Goal: Use online tool/utility: Use online tool/utility

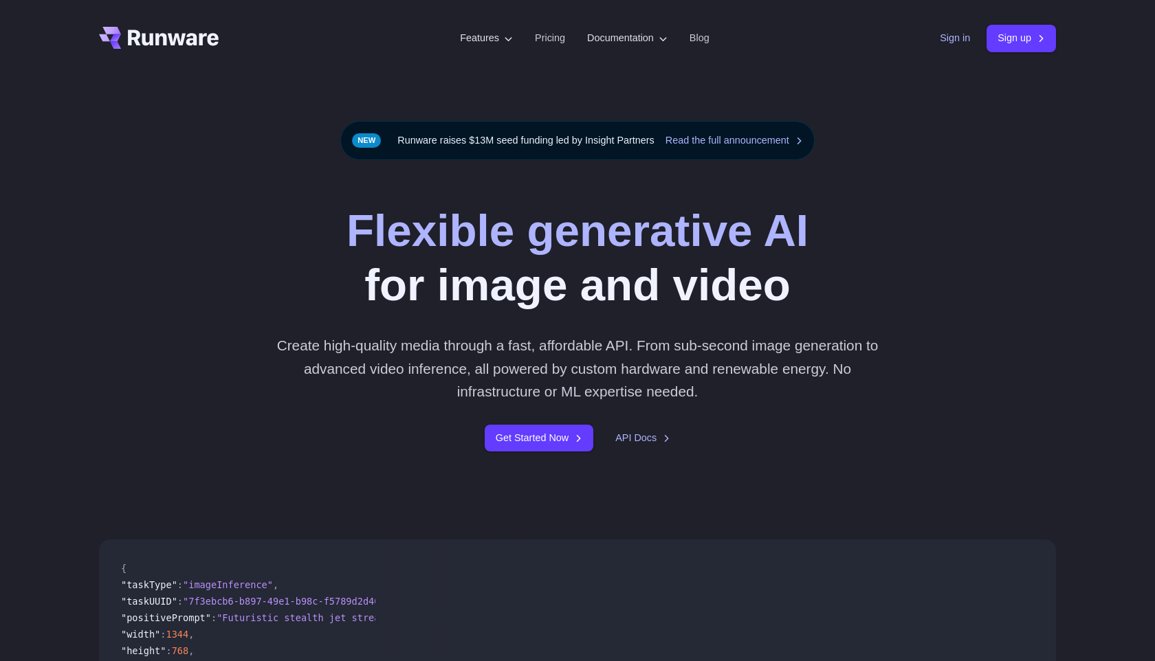
click at [945, 39] on link "Sign in" at bounding box center [955, 38] width 30 height 16
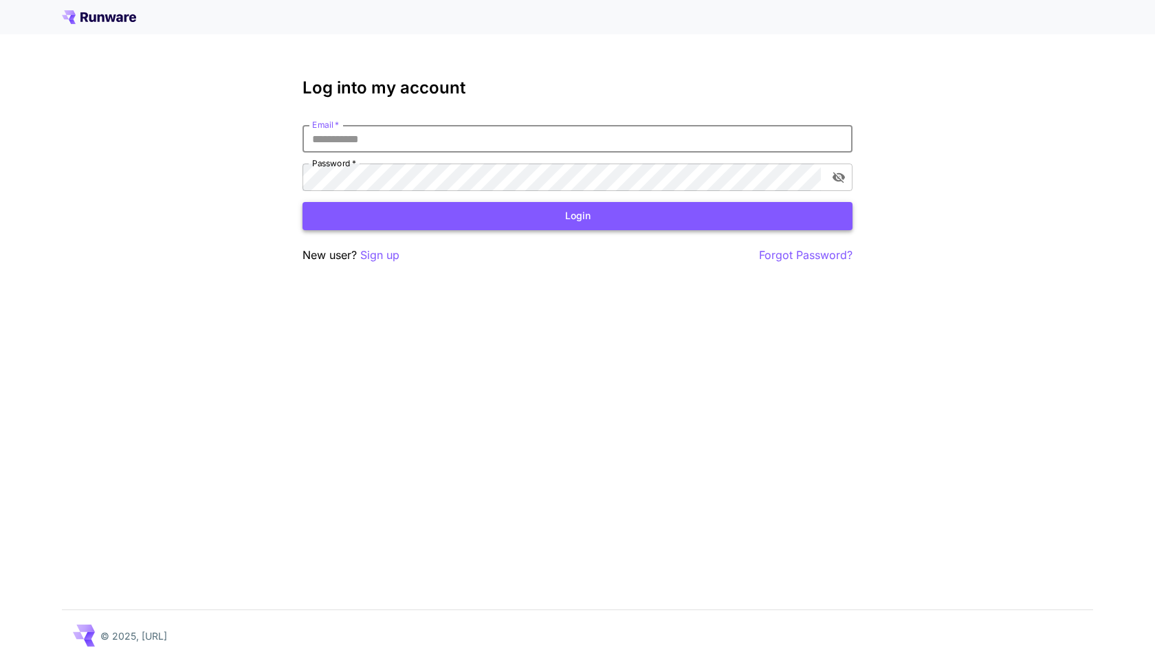
type input "**********"
click at [775, 212] on button "Login" at bounding box center [578, 216] width 550 height 28
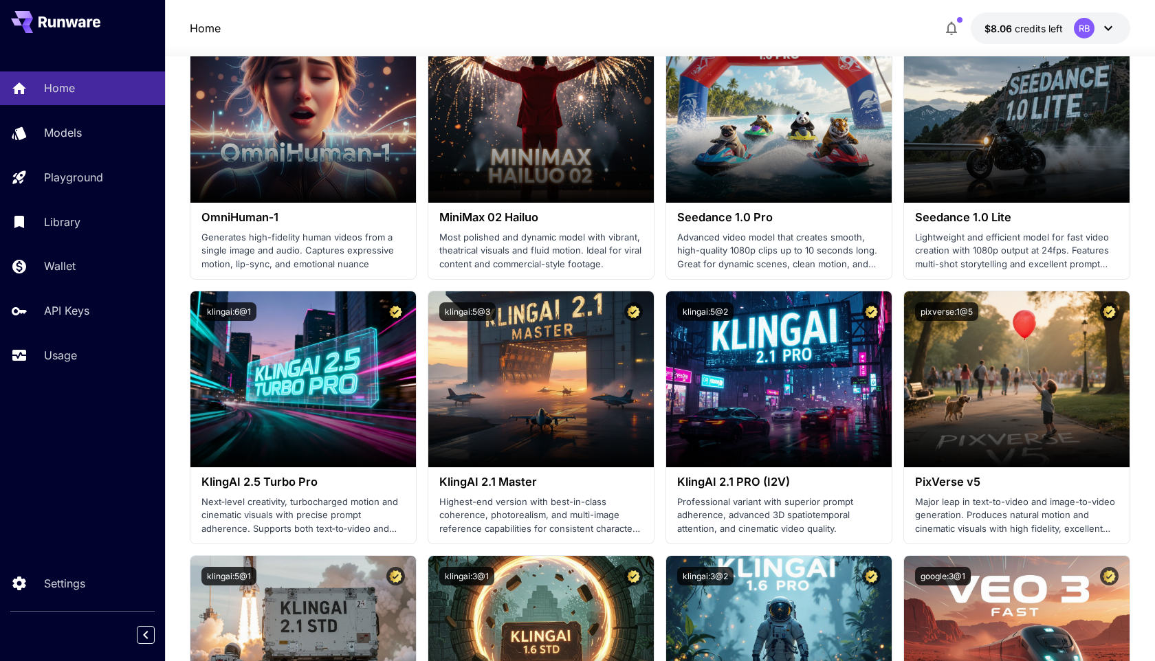
scroll to position [363, 0]
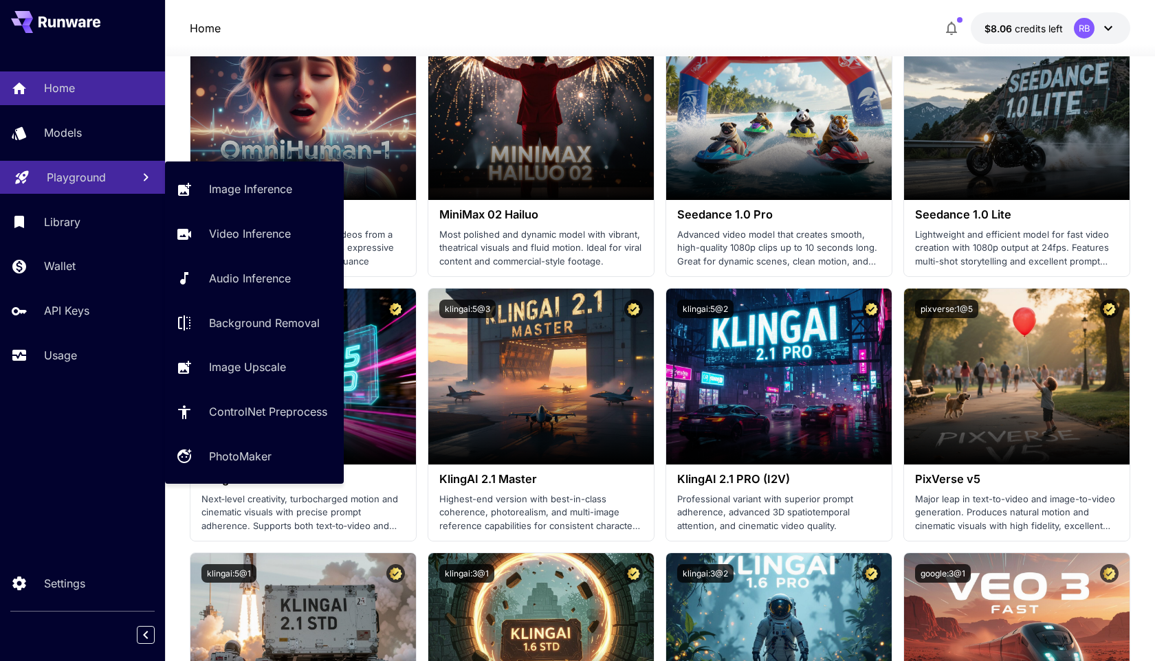
click at [63, 174] on p "Playground" at bounding box center [76, 177] width 59 height 17
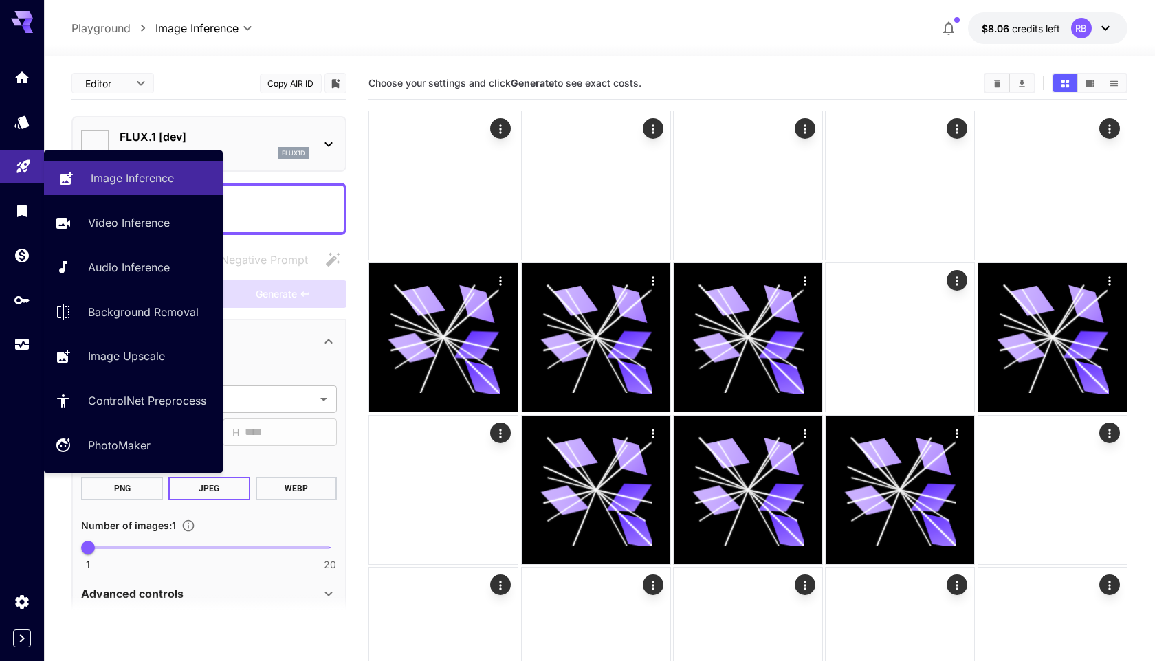
type input "**********"
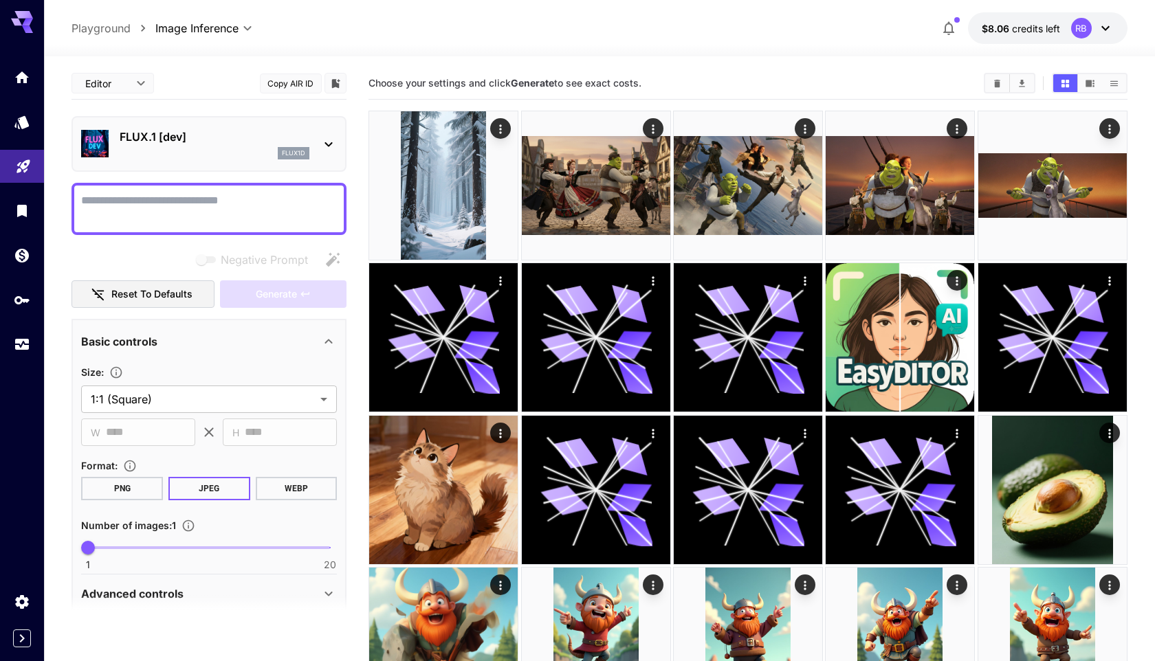
click at [341, 39] on div "**********" at bounding box center [599, 28] width 1055 height 32
click at [996, 28] on span "$8.06" at bounding box center [997, 29] width 30 height 12
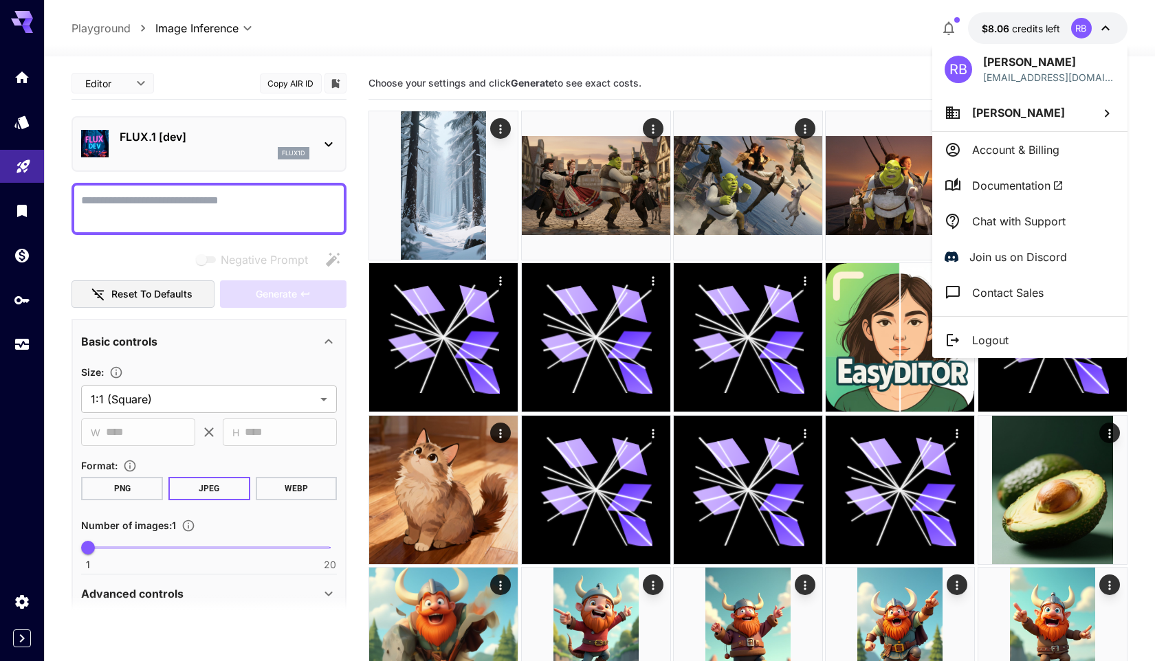
click at [186, 125] on div at bounding box center [577, 330] width 1155 height 661
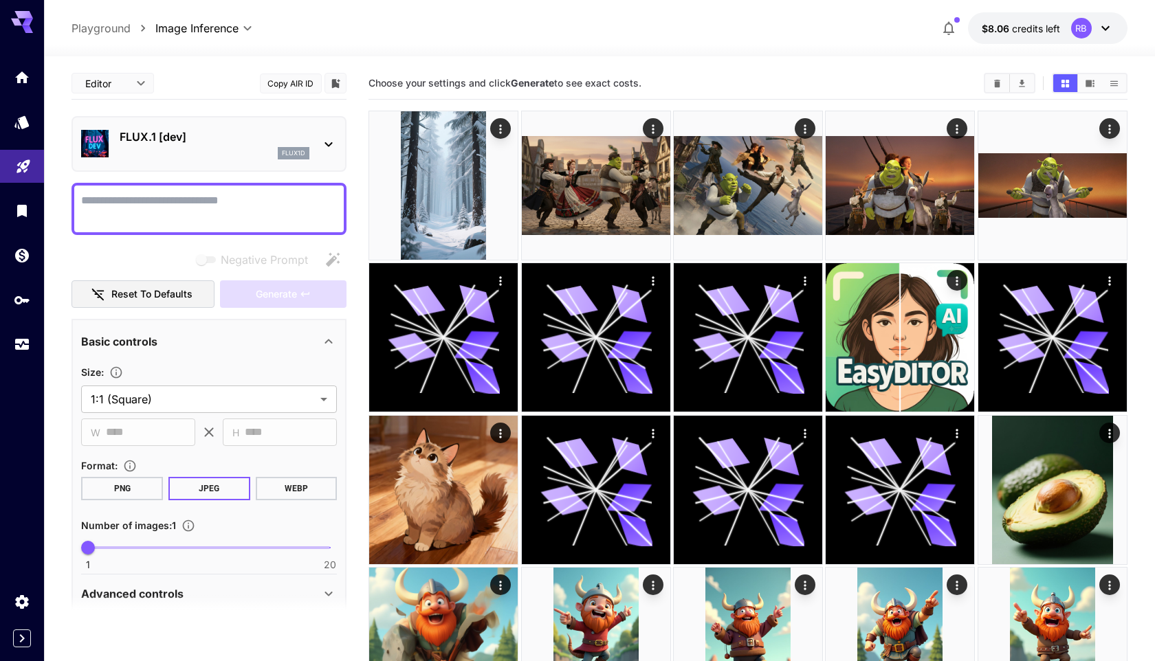
click at [188, 135] on p "FLUX.1 [dev]" at bounding box center [215, 137] width 190 height 17
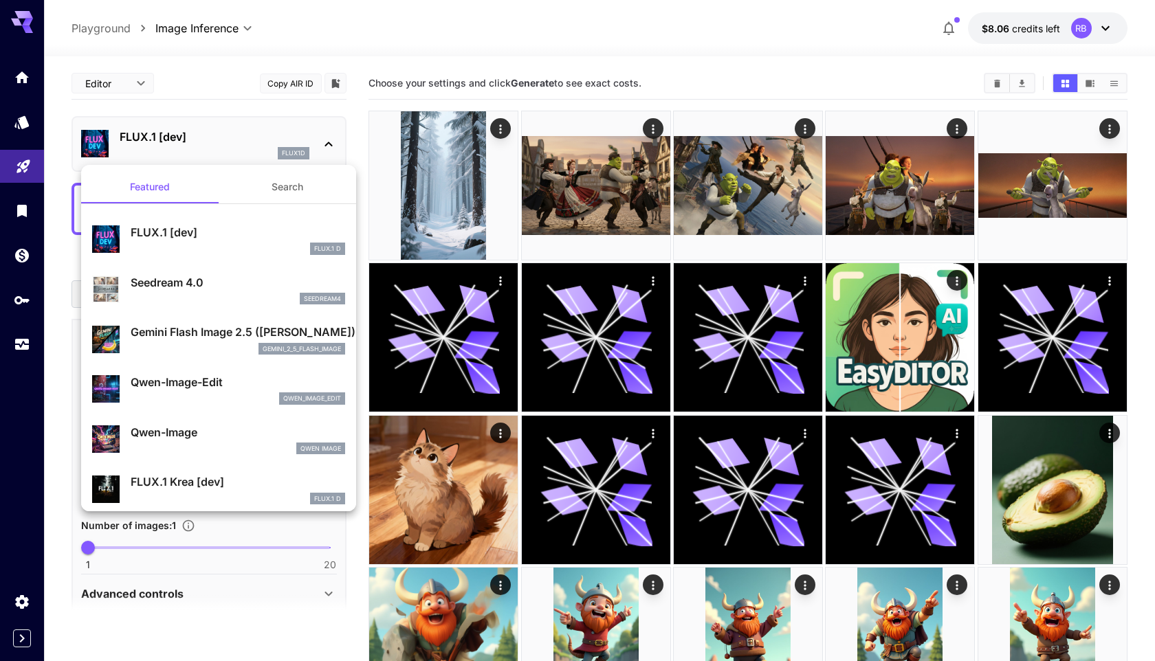
click at [182, 78] on div at bounding box center [577, 330] width 1155 height 661
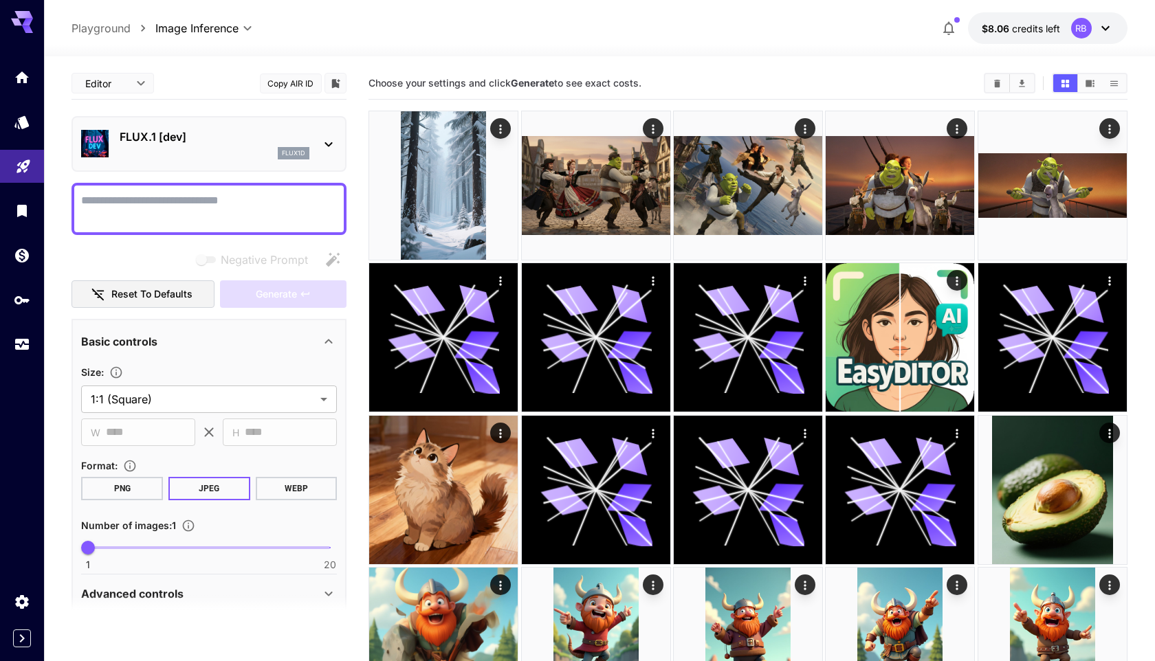
click at [164, 142] on p "FLUX.1 [dev]" at bounding box center [215, 137] width 190 height 17
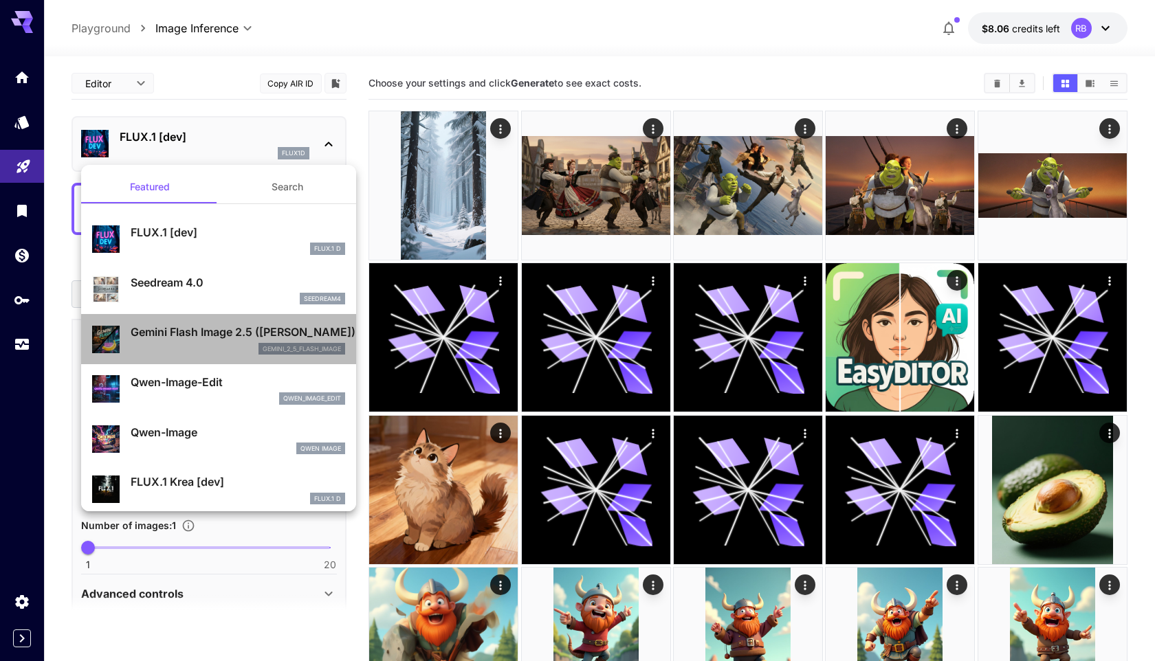
click at [172, 329] on p "Gemini Flash Image 2.5 (Nano Banana)" at bounding box center [238, 332] width 215 height 17
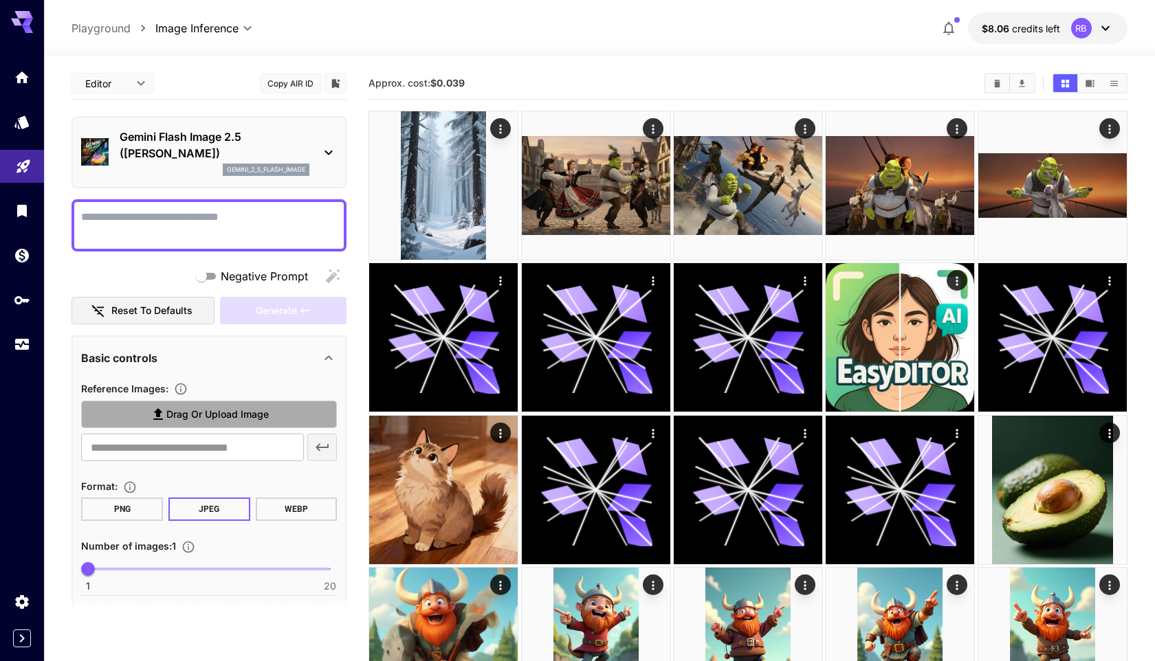
click at [146, 421] on label "Drag or upload image" at bounding box center [209, 415] width 256 height 28
click at [0, 0] on input "Drag or upload image" at bounding box center [0, 0] width 0 height 0
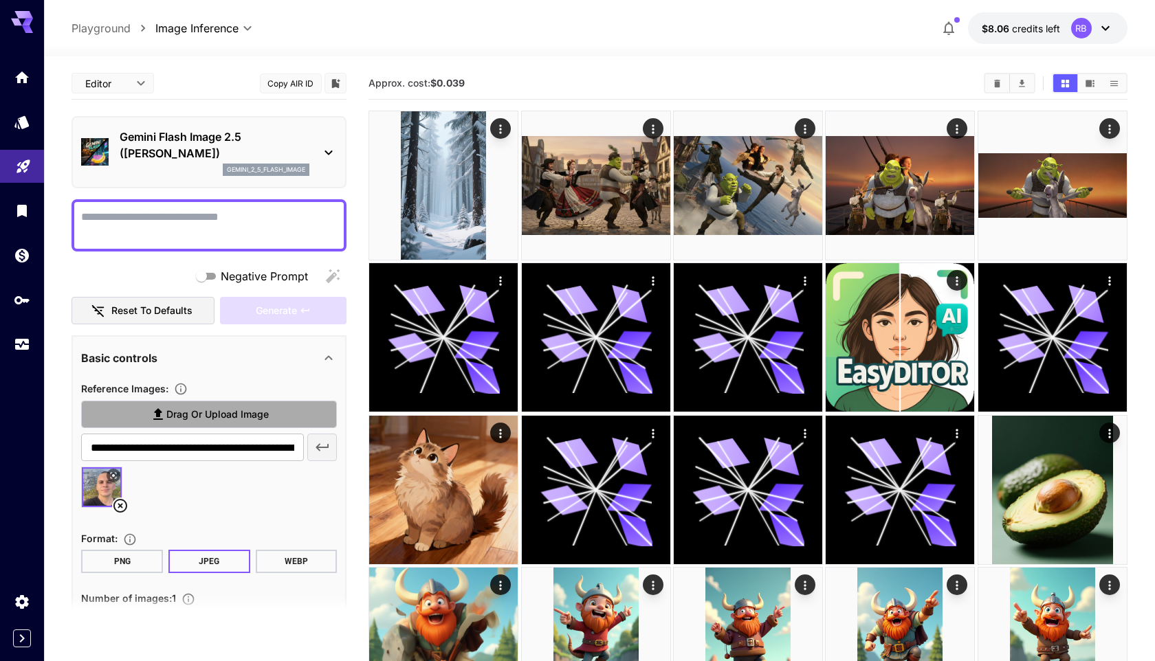
click at [194, 420] on span "Drag or upload image" at bounding box center [217, 414] width 102 height 17
click at [0, 0] on input "Drag or upload image" at bounding box center [0, 0] width 0 height 0
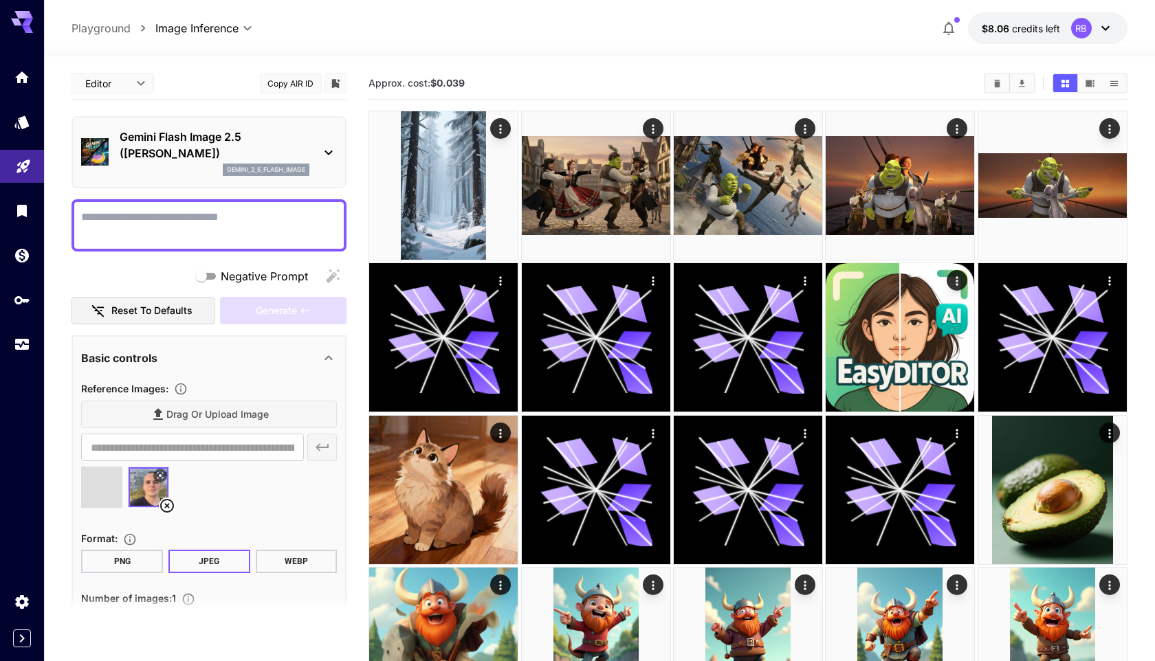
click at [179, 234] on textarea "Negative Prompt" at bounding box center [209, 225] width 256 height 33
type input "**********"
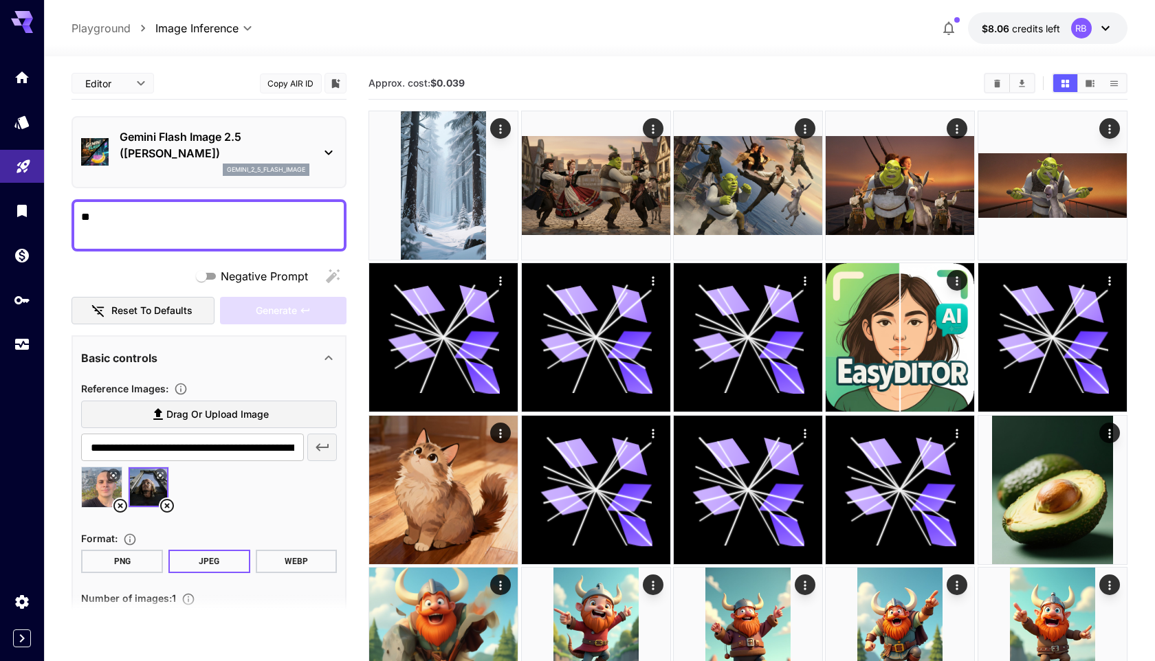
type textarea "*"
type textarea "**********"
click at [299, 314] on button "Generate" at bounding box center [283, 311] width 127 height 28
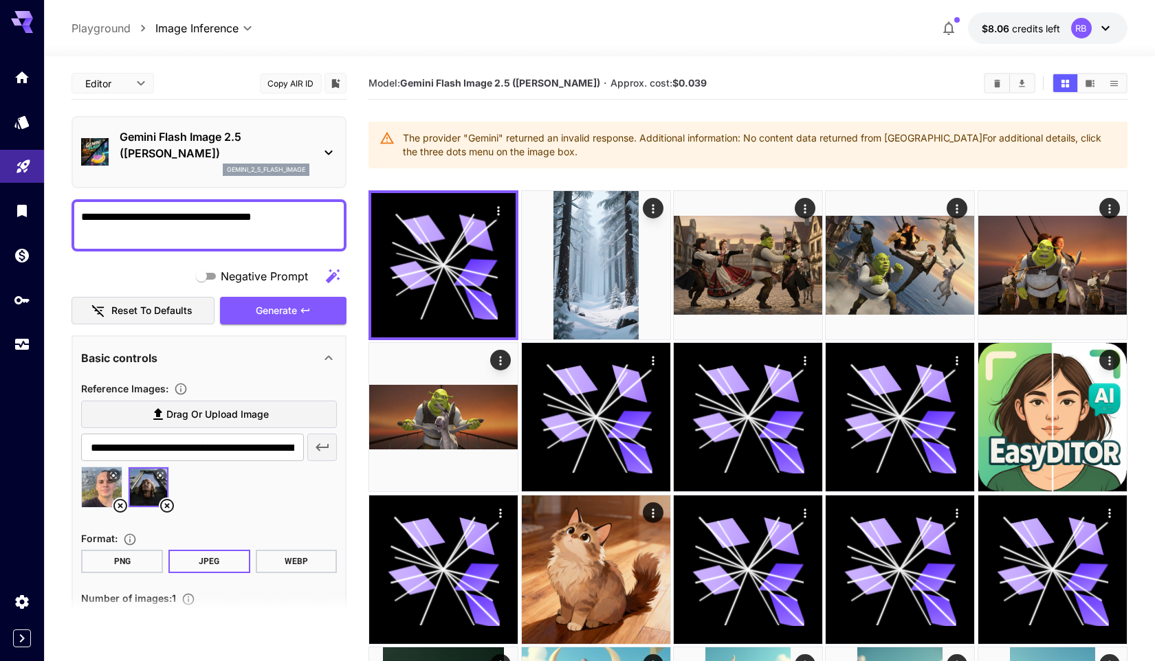
click at [195, 149] on p "Gemini Flash Image 2.5 (Nano Banana)" at bounding box center [215, 145] width 190 height 33
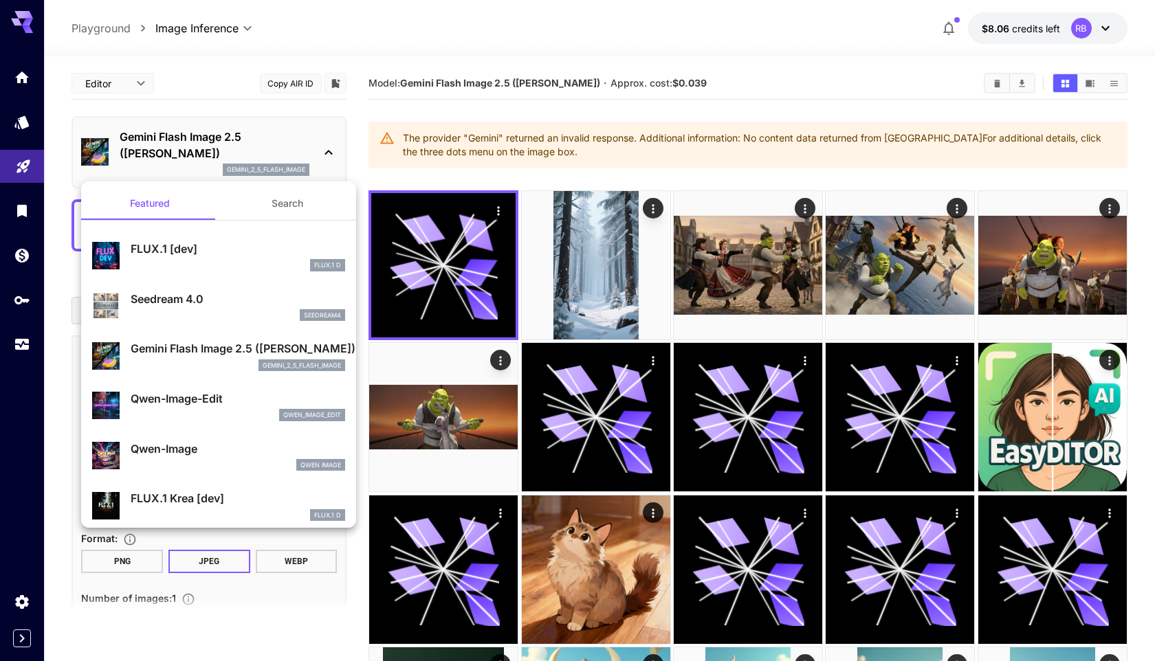
click at [219, 307] on p "Seedream 4.0" at bounding box center [238, 299] width 215 height 17
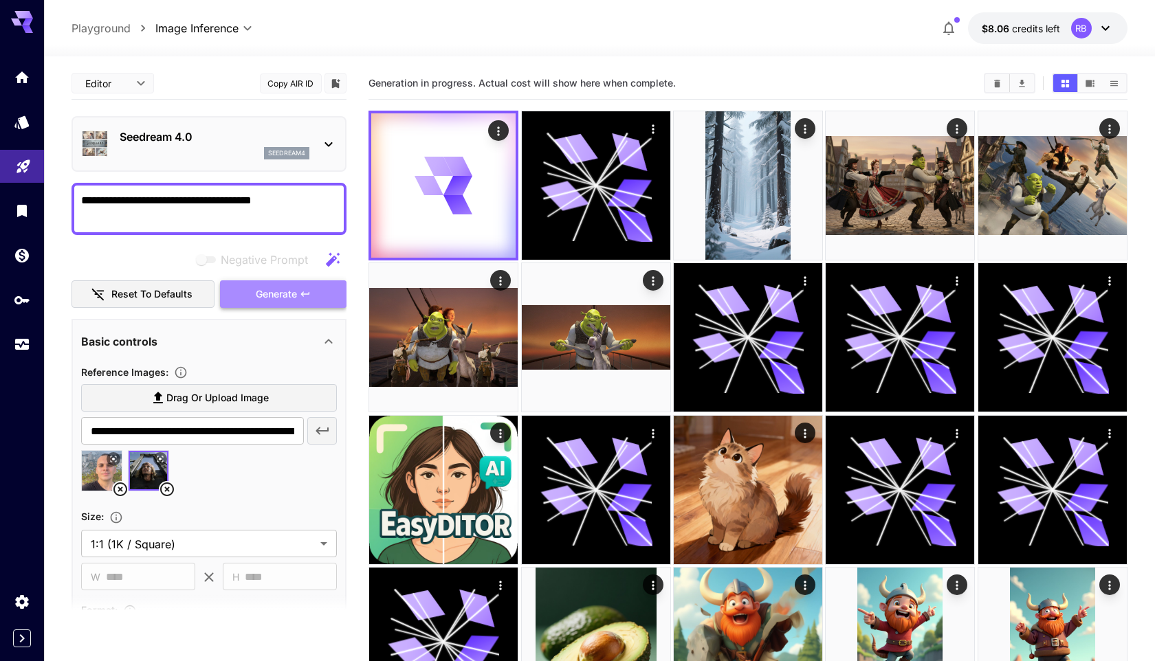
click at [258, 294] on span "Generate" at bounding box center [276, 294] width 41 height 17
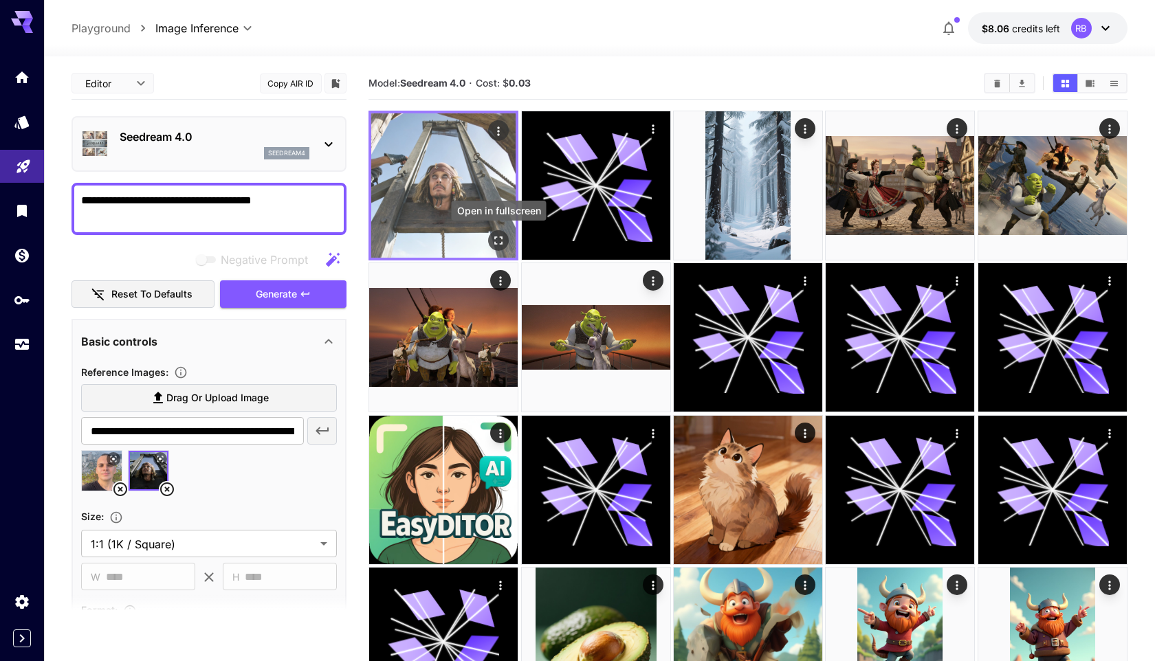
click at [501, 237] on icon "Open in fullscreen" at bounding box center [499, 241] width 14 height 14
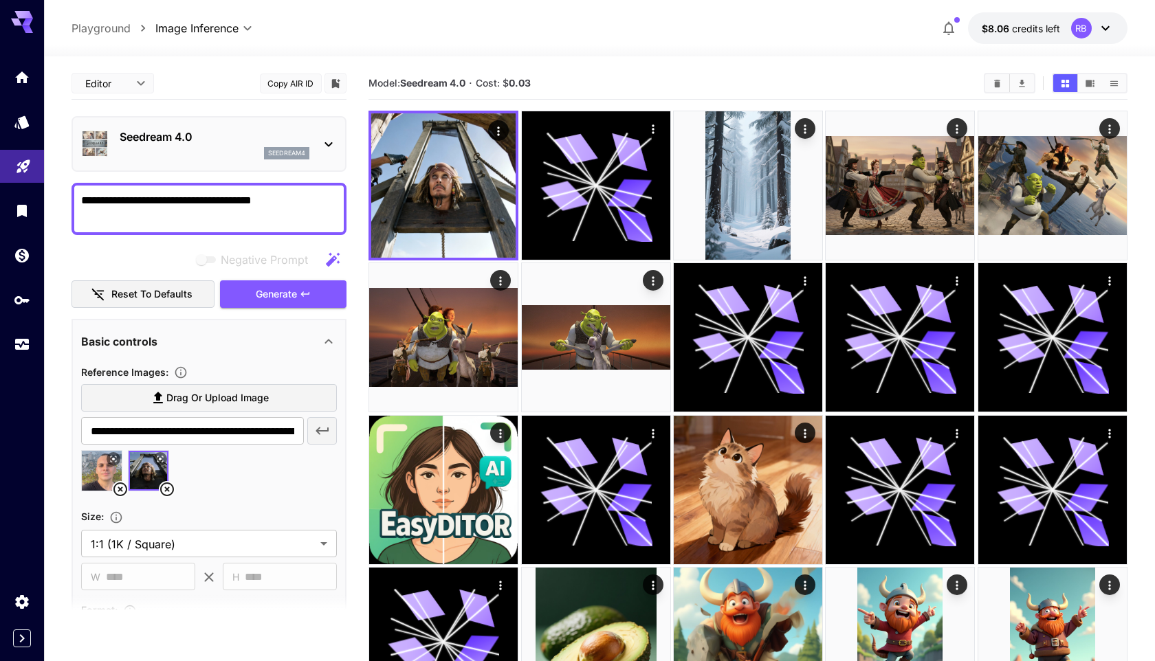
click at [166, 460] on button at bounding box center [160, 459] width 14 height 14
click at [164, 460] on icon at bounding box center [160, 459] width 8 height 8
click at [311, 197] on textarea "**********" at bounding box center [209, 209] width 256 height 33
type textarea "**********"
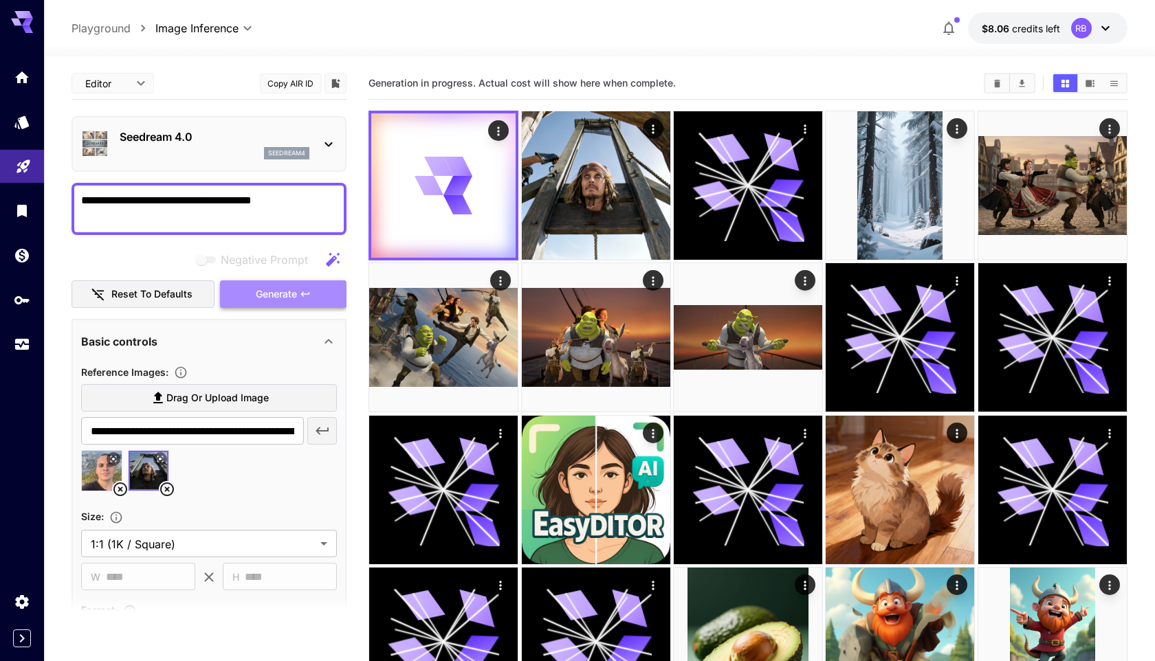
click at [259, 301] on span "Generate" at bounding box center [276, 294] width 41 height 17
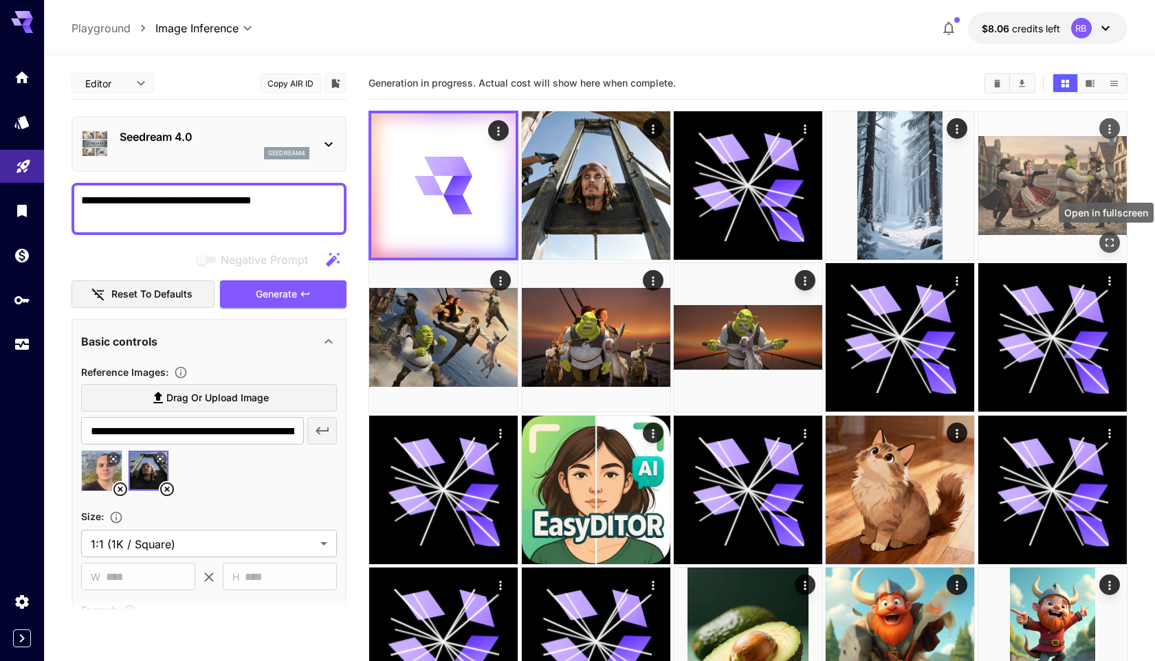
click at [1111, 238] on icon "Open in fullscreen" at bounding box center [1110, 243] width 14 height 14
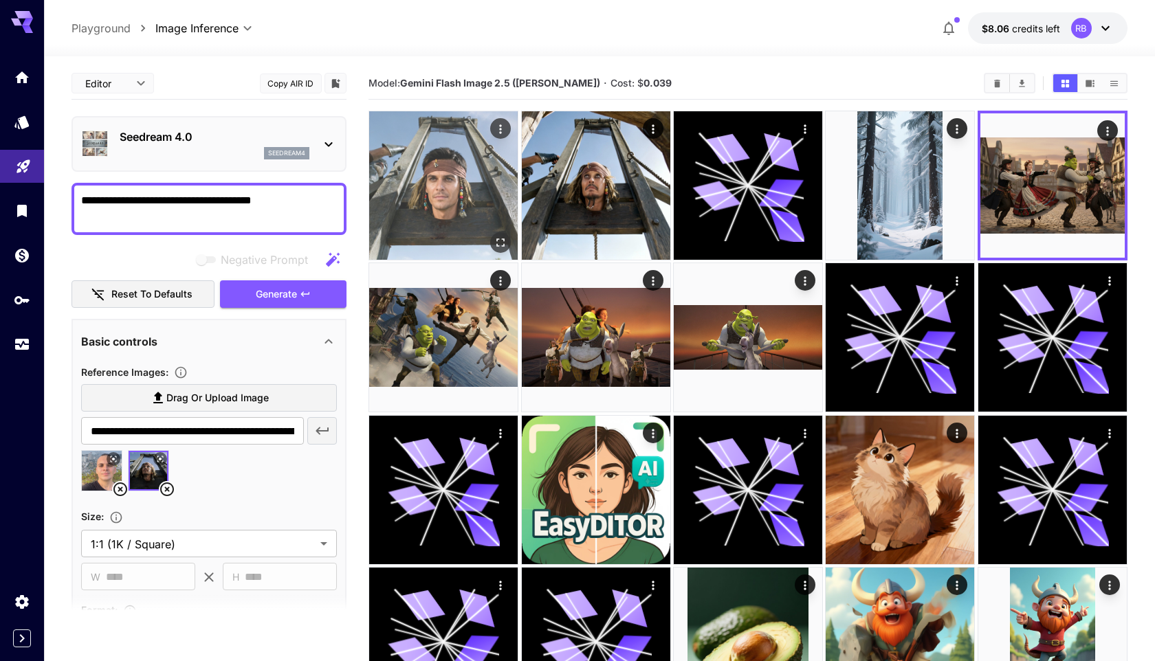
click at [503, 224] on img at bounding box center [443, 185] width 149 height 149
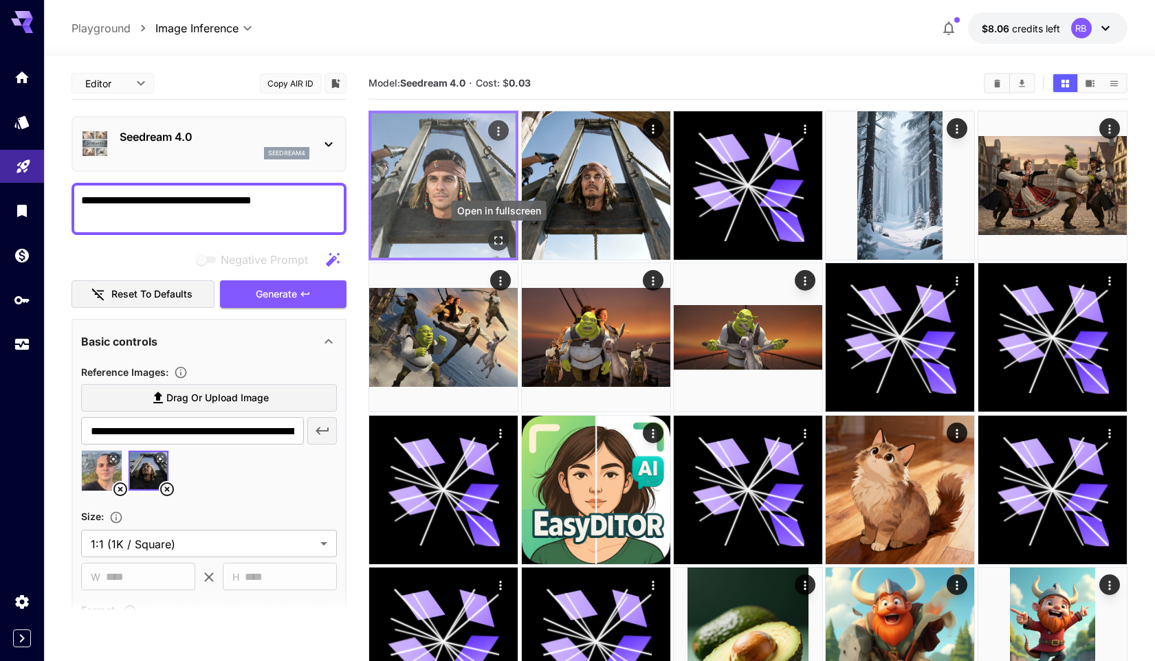
click at [502, 232] on button "Open in fullscreen" at bounding box center [498, 240] width 21 height 21
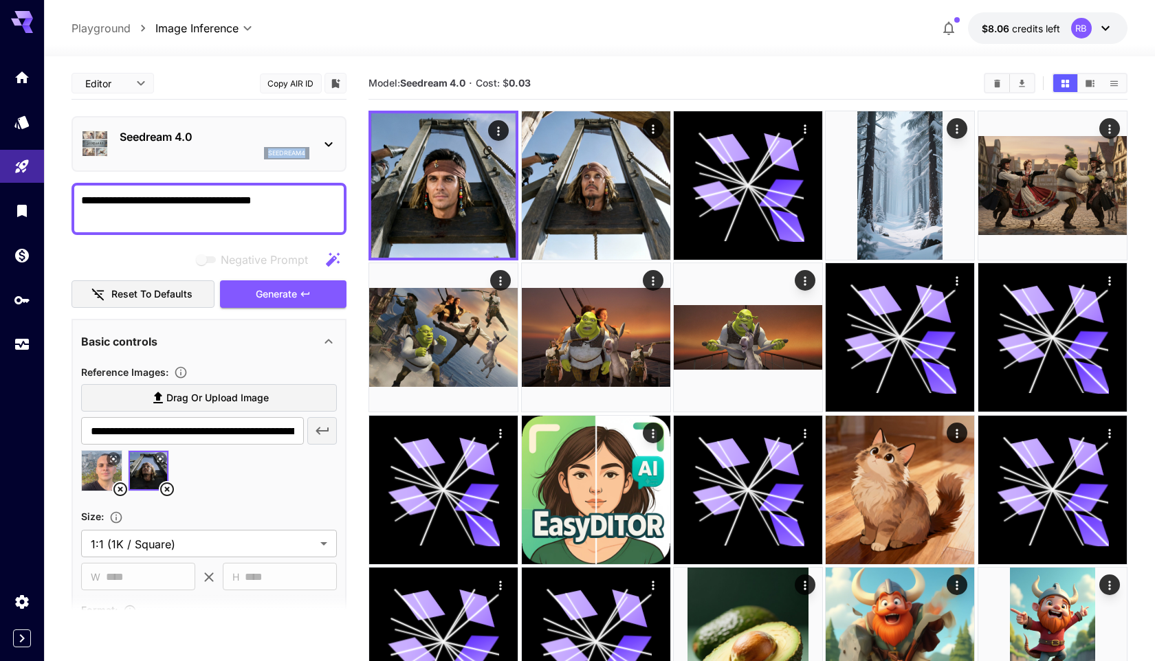
drag, startPoint x: 165, startPoint y: 149, endPoint x: 230, endPoint y: 172, distance: 69.1
click at [230, 172] on div "**********" at bounding box center [209, 432] width 275 height 730
click at [249, 194] on textarea "**********" at bounding box center [209, 209] width 256 height 33
click at [252, 197] on textarea "**********" at bounding box center [209, 209] width 256 height 33
type textarea "**********"
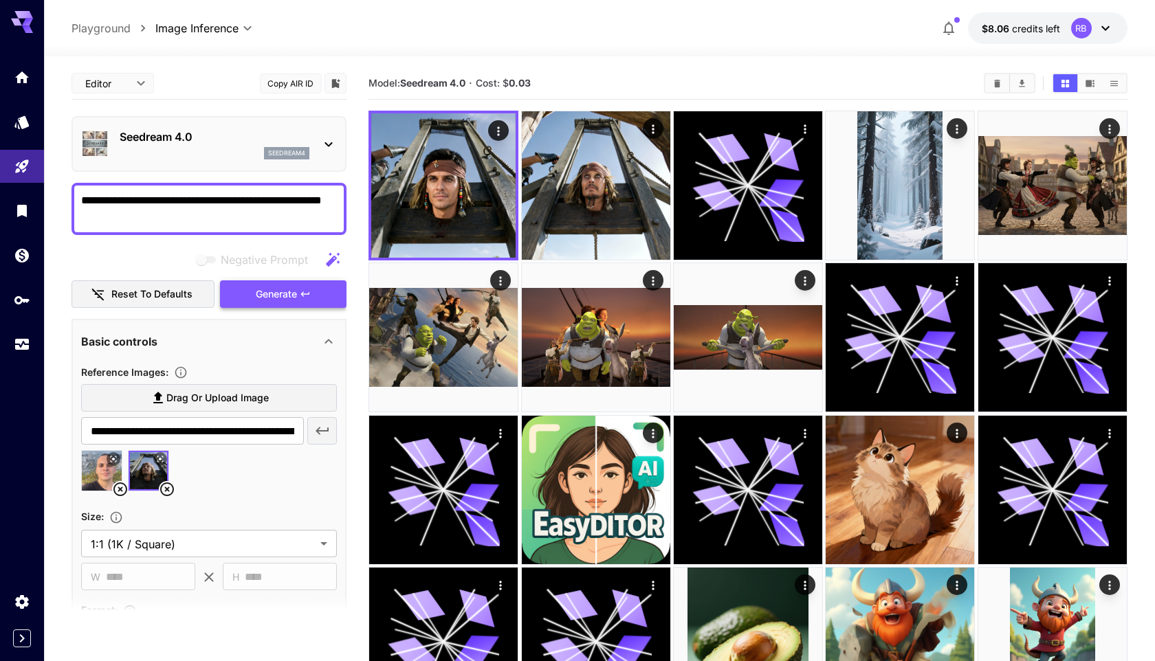
click at [299, 290] on button "Generate" at bounding box center [283, 295] width 127 height 28
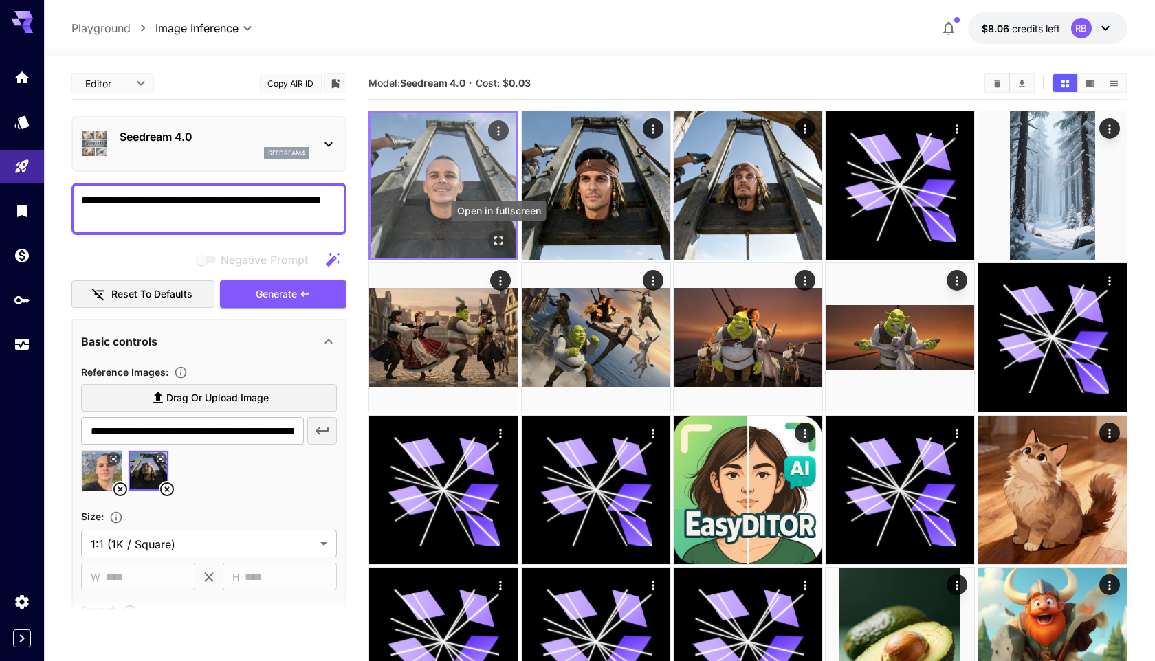
click at [498, 235] on icon "Open in fullscreen" at bounding box center [499, 241] width 14 height 14
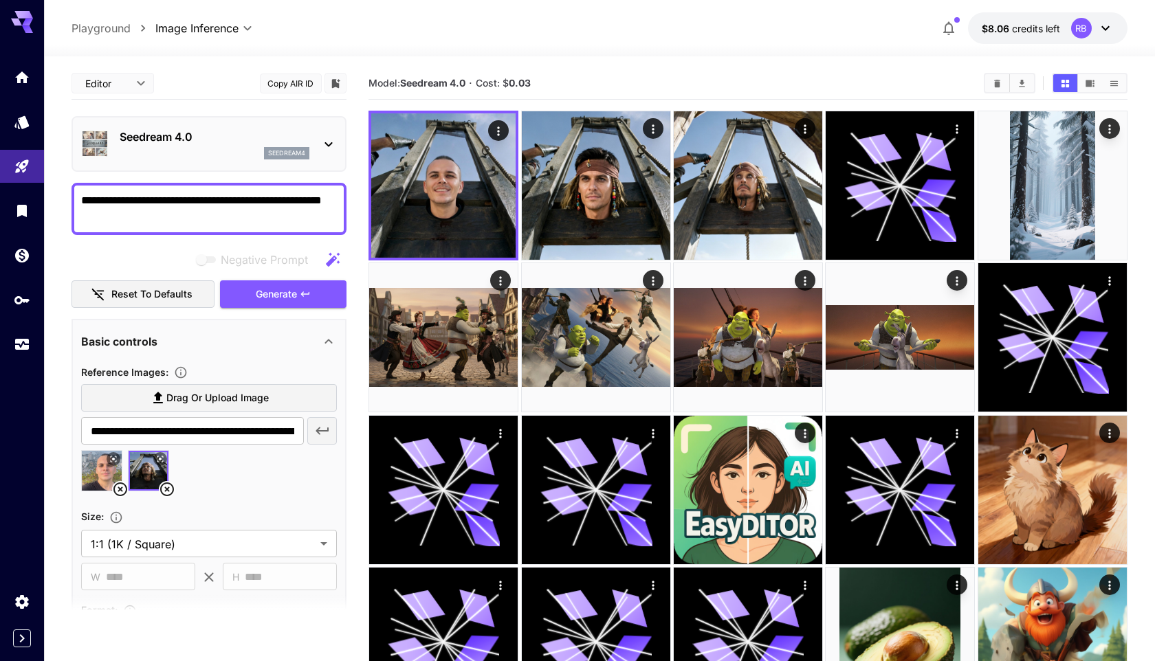
click at [202, 137] on p "Seedream 4.0" at bounding box center [215, 137] width 190 height 17
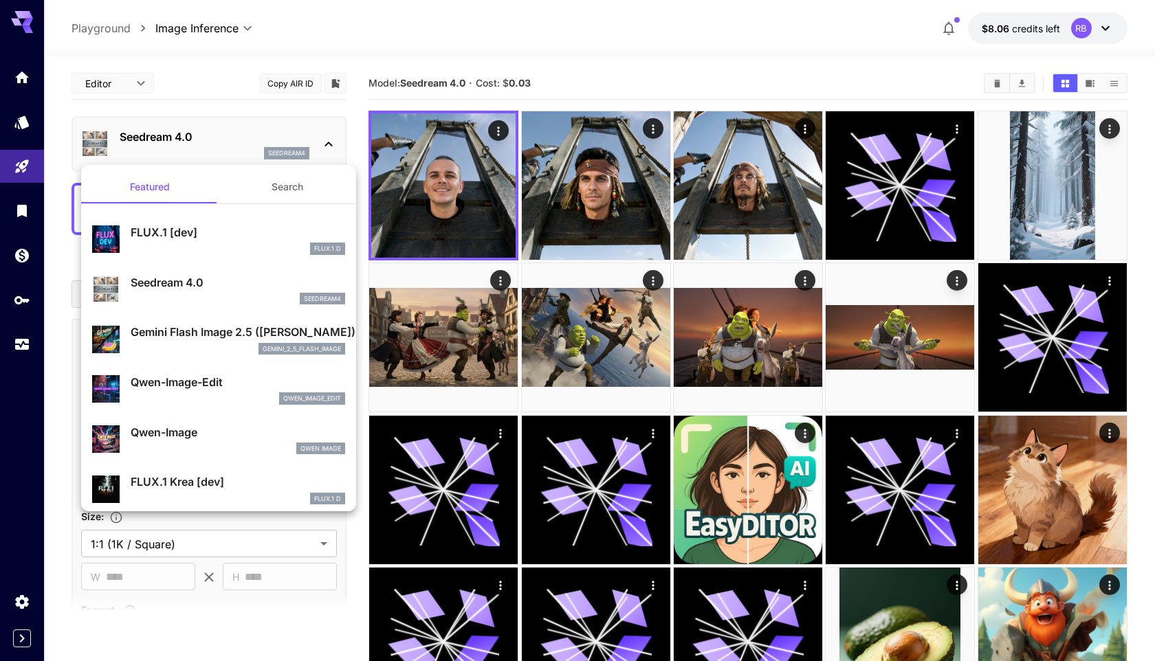
click at [181, 347] on div "gemini_2_5_flash_image" at bounding box center [238, 349] width 215 height 12
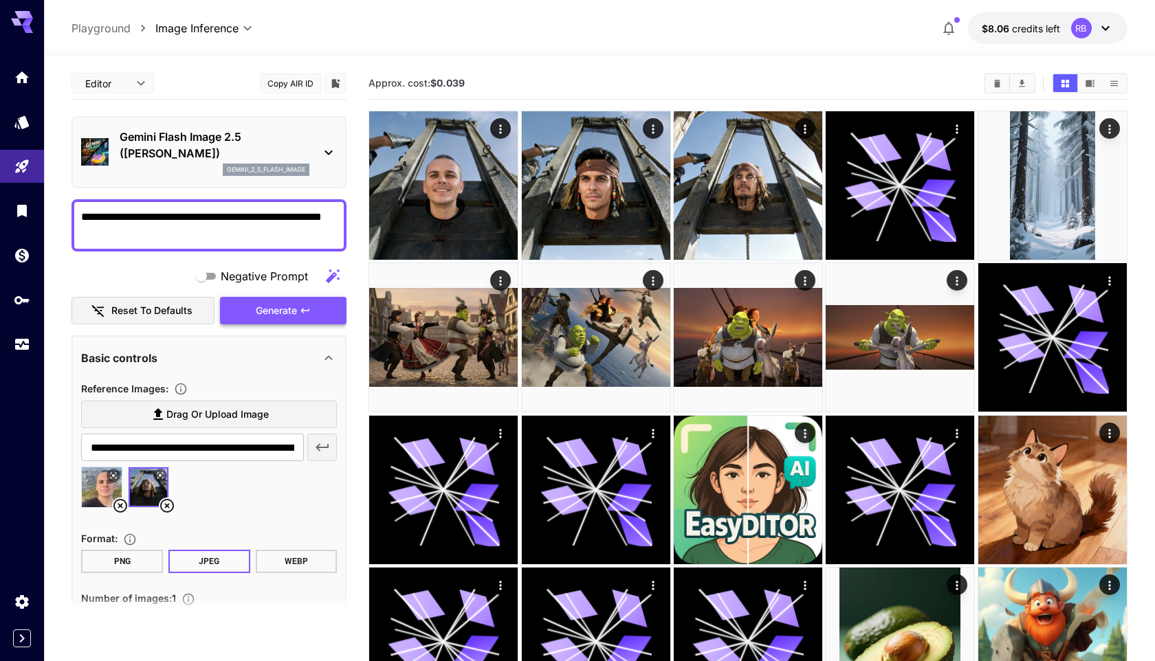
click at [263, 310] on span "Generate" at bounding box center [276, 311] width 41 height 17
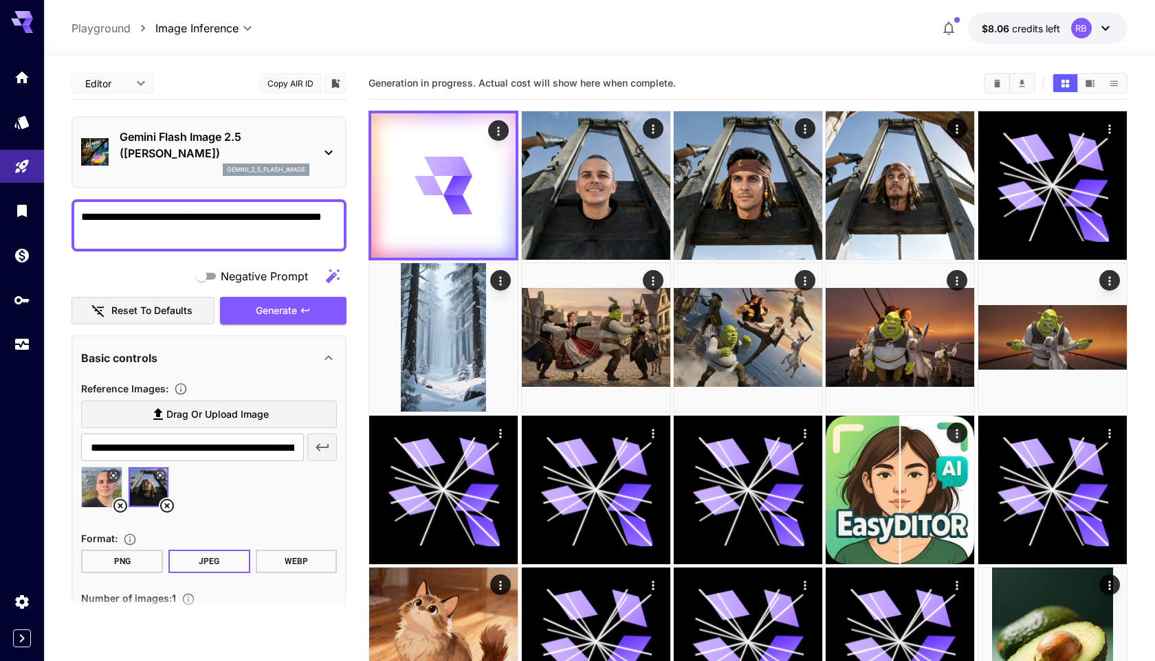
click at [215, 425] on label "Drag or upload image" at bounding box center [209, 415] width 256 height 28
click at [0, 0] on input "Drag or upload image" at bounding box center [0, 0] width 0 height 0
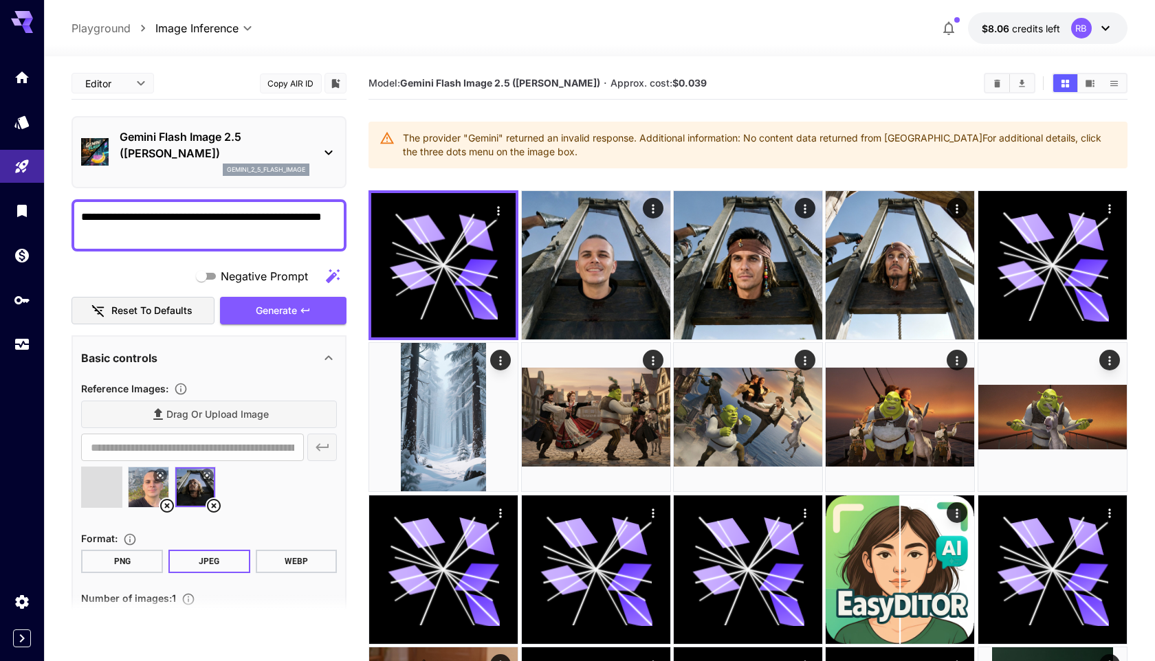
type input "**********"
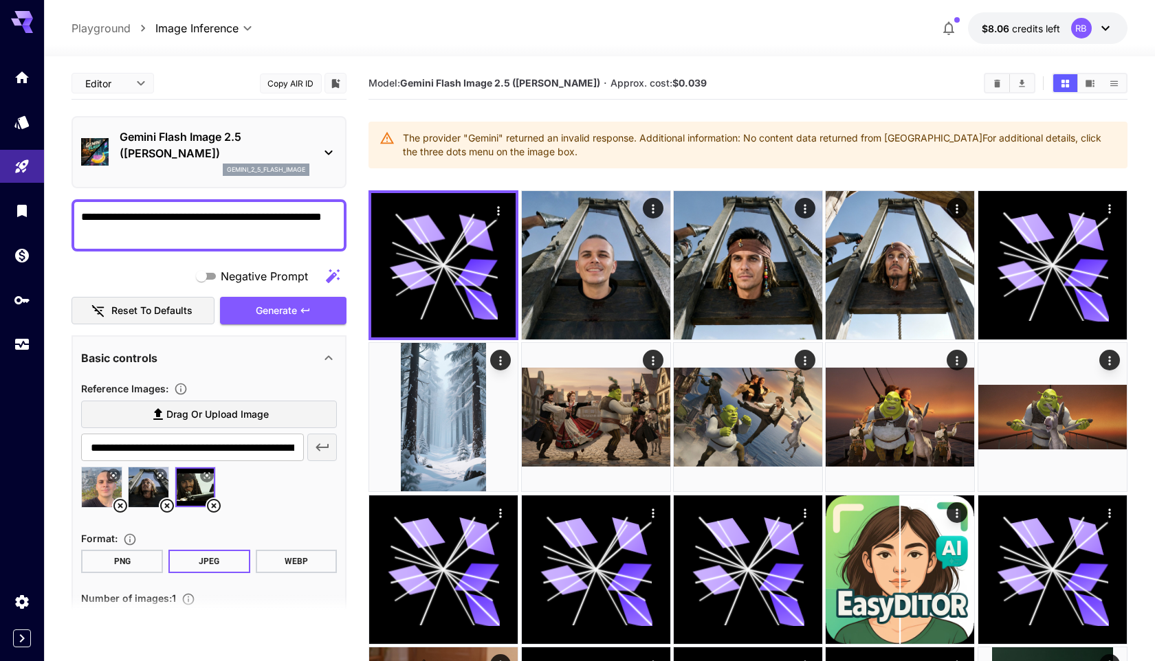
click at [168, 505] on icon at bounding box center [167, 506] width 14 height 14
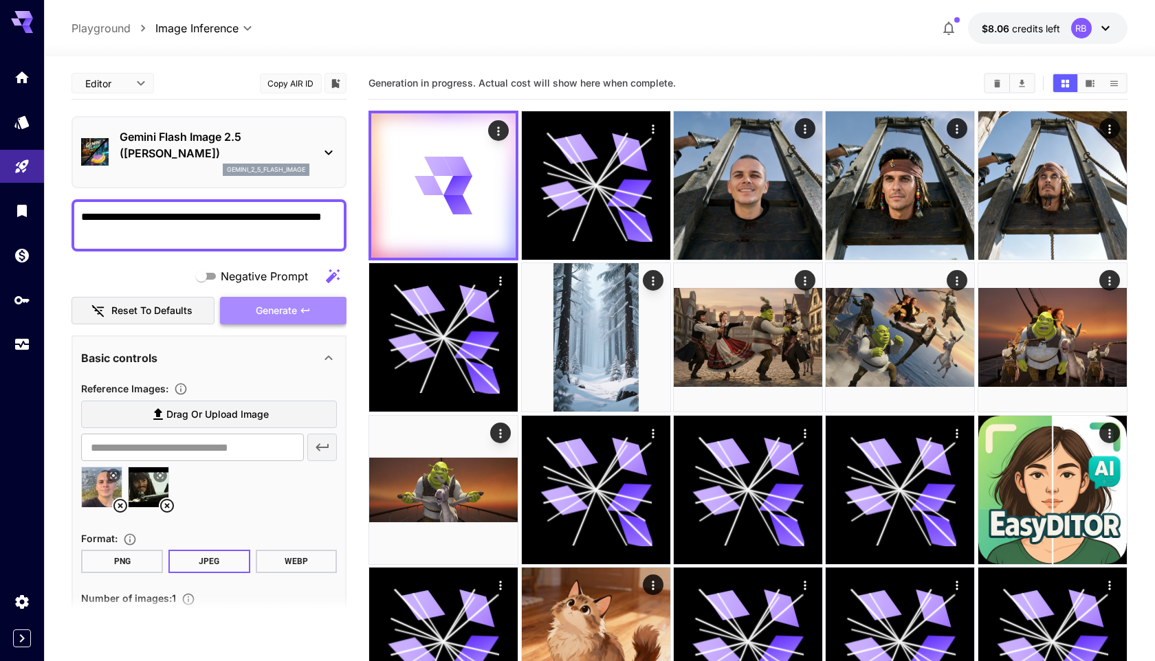
click at [264, 305] on span "Generate" at bounding box center [276, 311] width 41 height 17
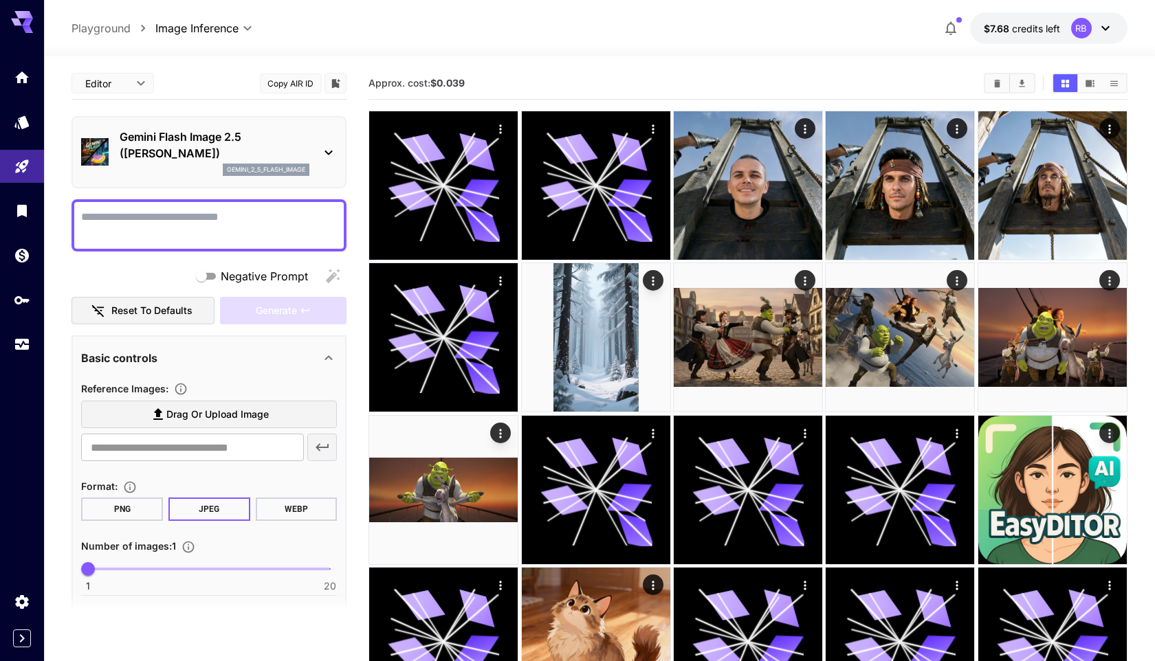
click at [166, 137] on p "Gemini Flash Image 2.5 ([PERSON_NAME])" at bounding box center [215, 145] width 190 height 33
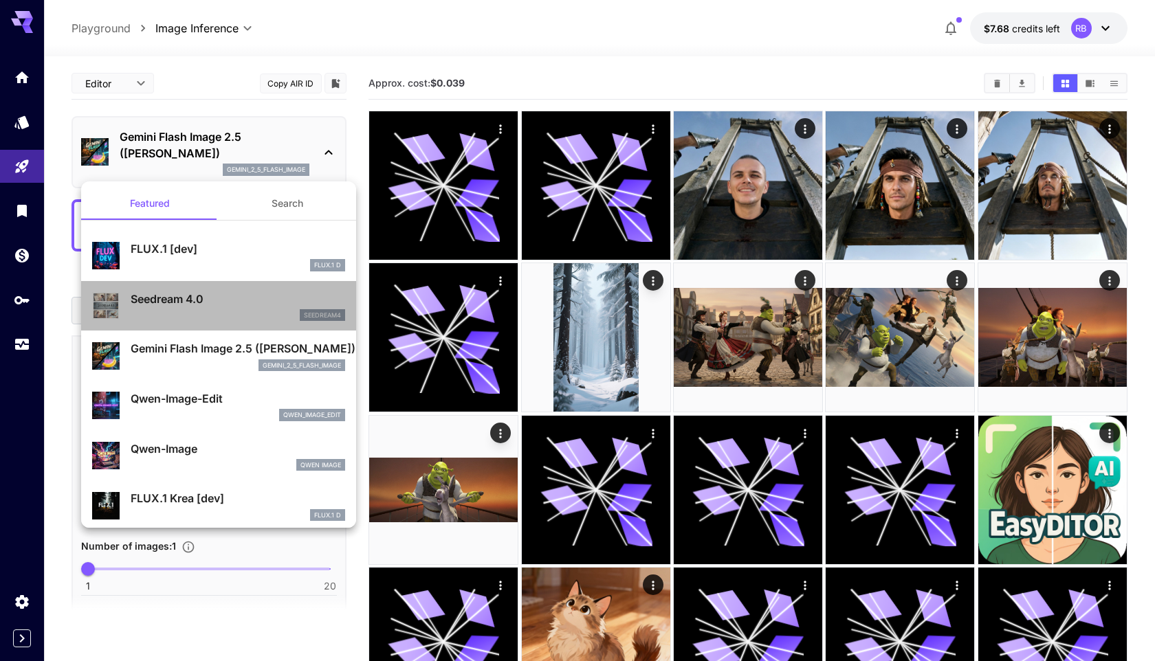
click at [186, 296] on p "Seedream 4.0" at bounding box center [238, 299] width 215 height 17
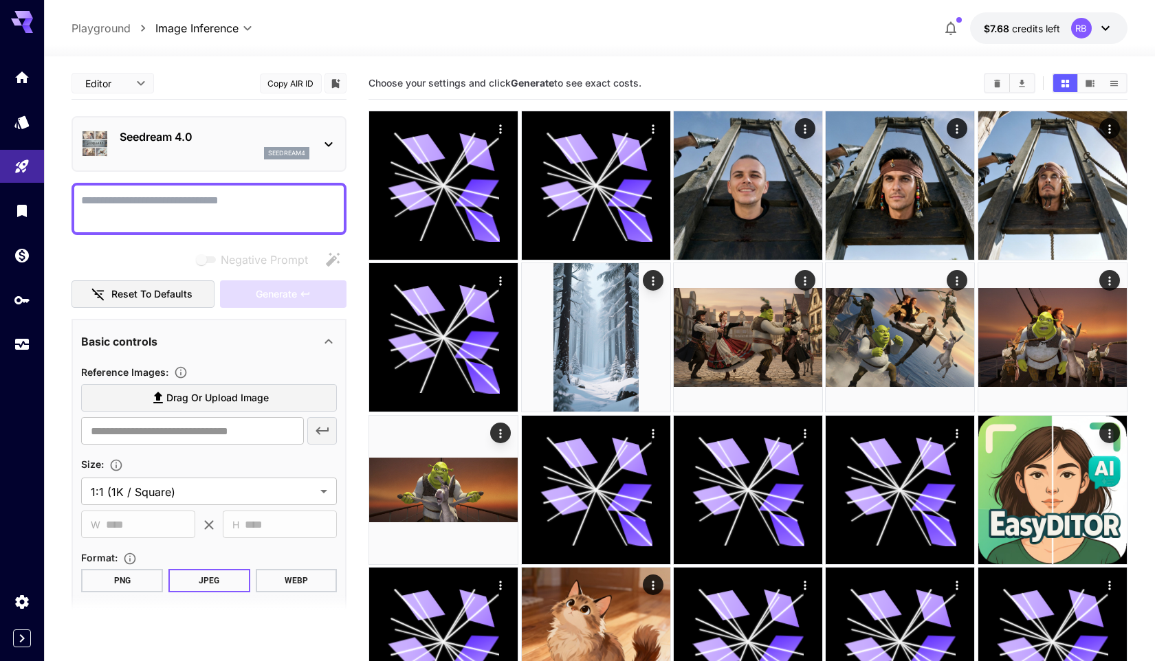
click at [188, 222] on textarea "Negative Prompt" at bounding box center [209, 209] width 256 height 33
click at [173, 133] on p "Seedream 4.0" at bounding box center [215, 137] width 190 height 17
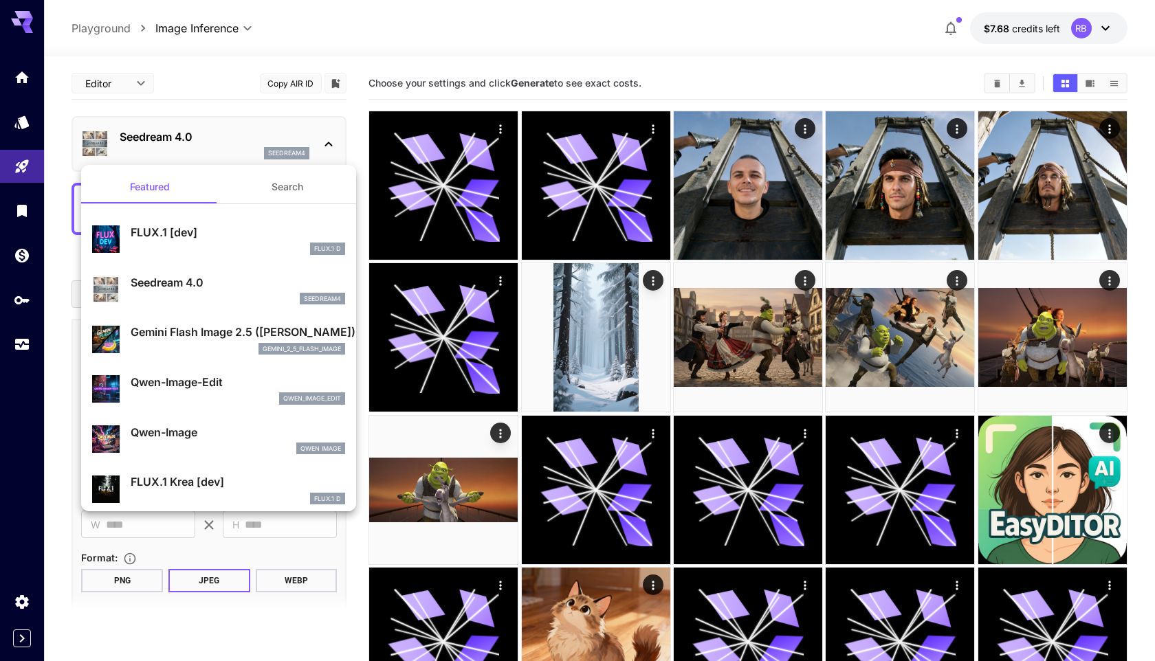
click at [173, 131] on div at bounding box center [577, 330] width 1155 height 661
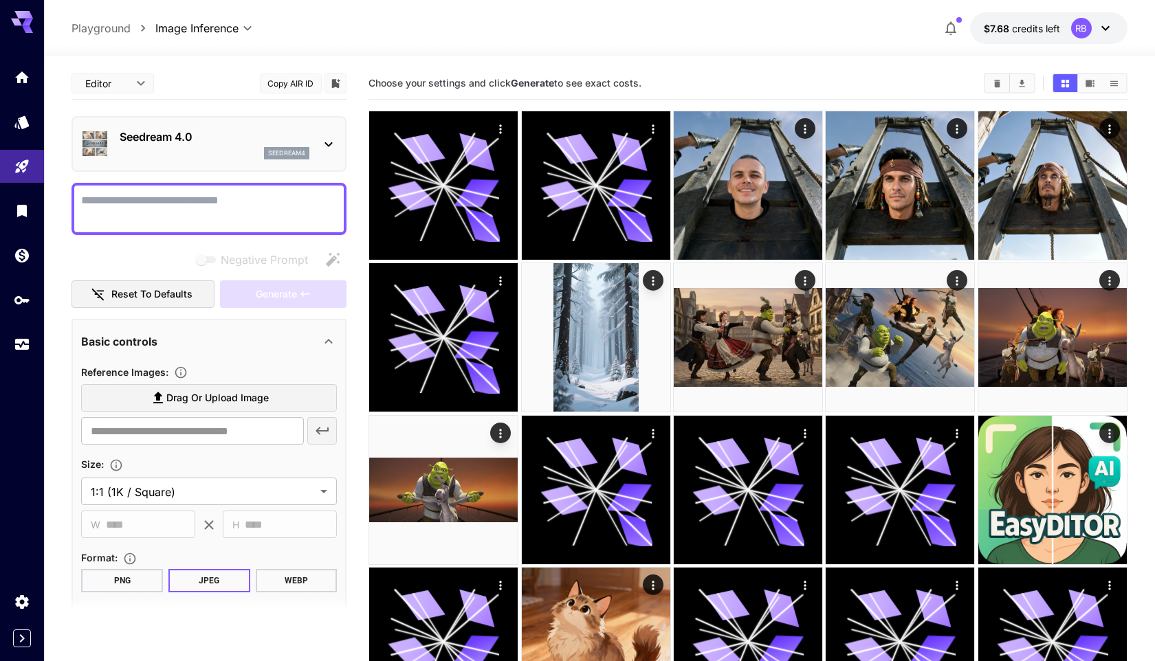
click at [149, 413] on section "Drag or upload image ​" at bounding box center [209, 414] width 256 height 61
click at [149, 406] on label "Drag or upload image" at bounding box center [209, 398] width 256 height 28
click at [0, 0] on input "Drag or upload image" at bounding box center [0, 0] width 0 height 0
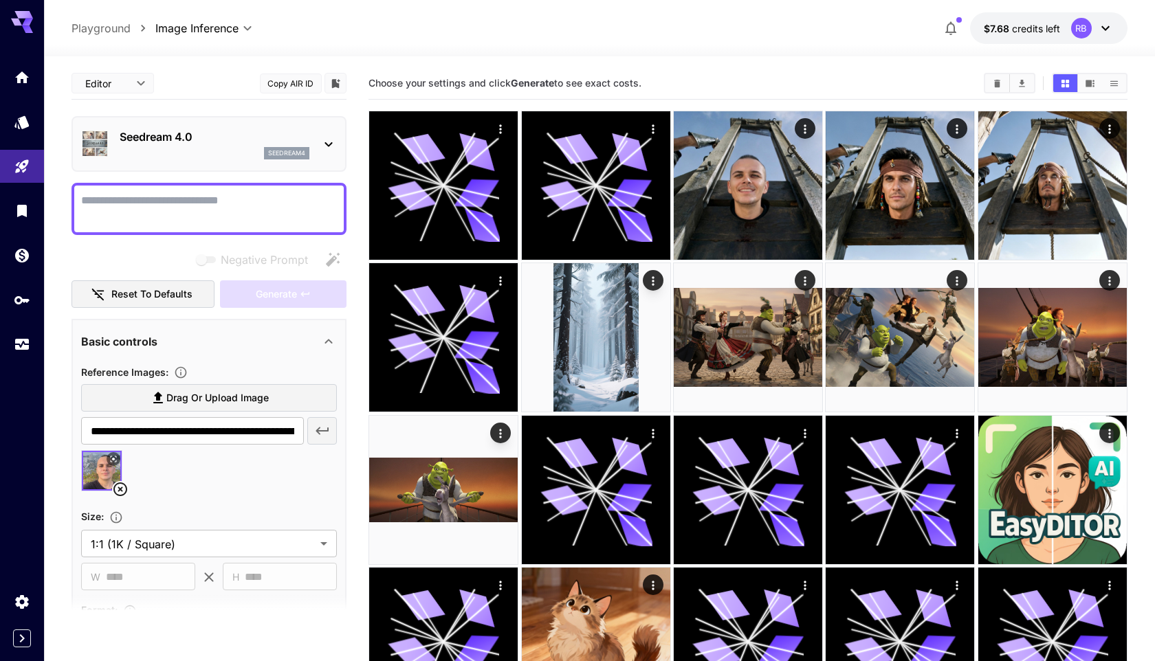
click at [204, 162] on div "Seedream 4.0 seedream4" at bounding box center [209, 144] width 256 height 42
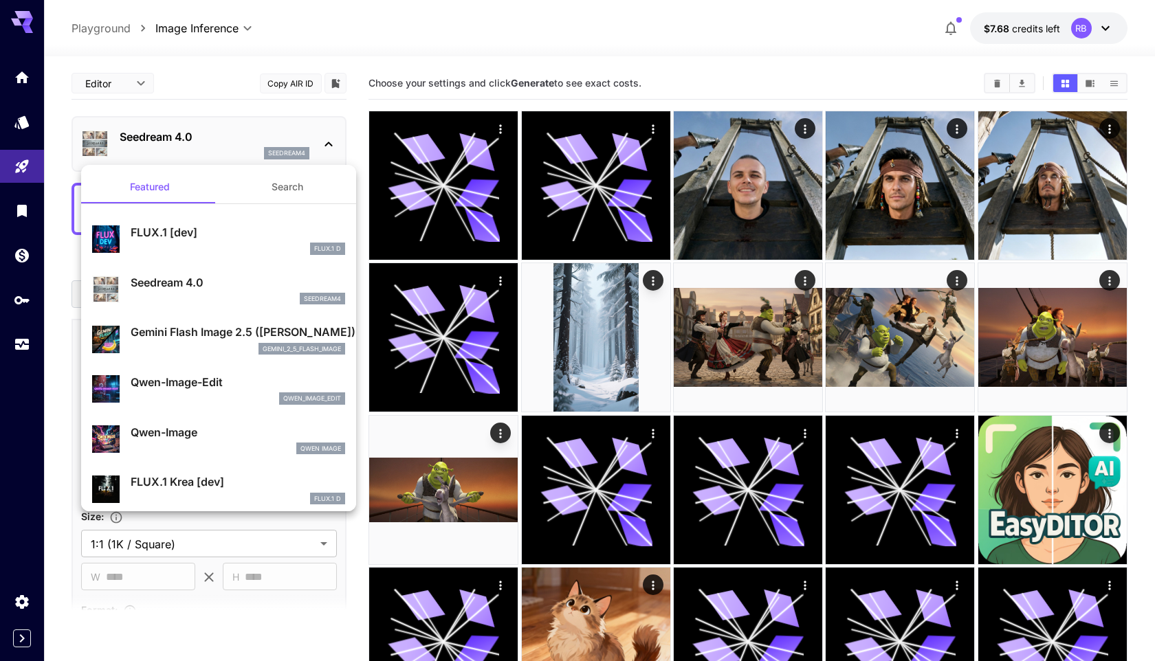
click at [206, 157] on div at bounding box center [577, 330] width 1155 height 661
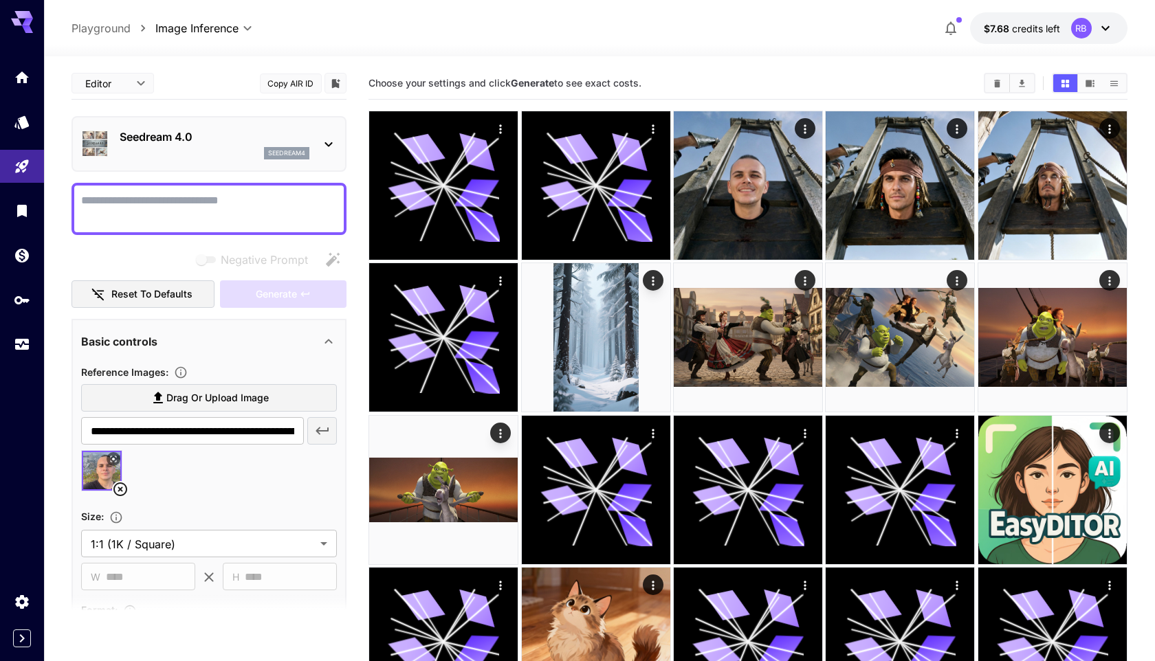
click at [174, 391] on span "Drag or upload image" at bounding box center [217, 398] width 102 height 17
click at [0, 0] on input "Drag or upload image" at bounding box center [0, 0] width 0 height 0
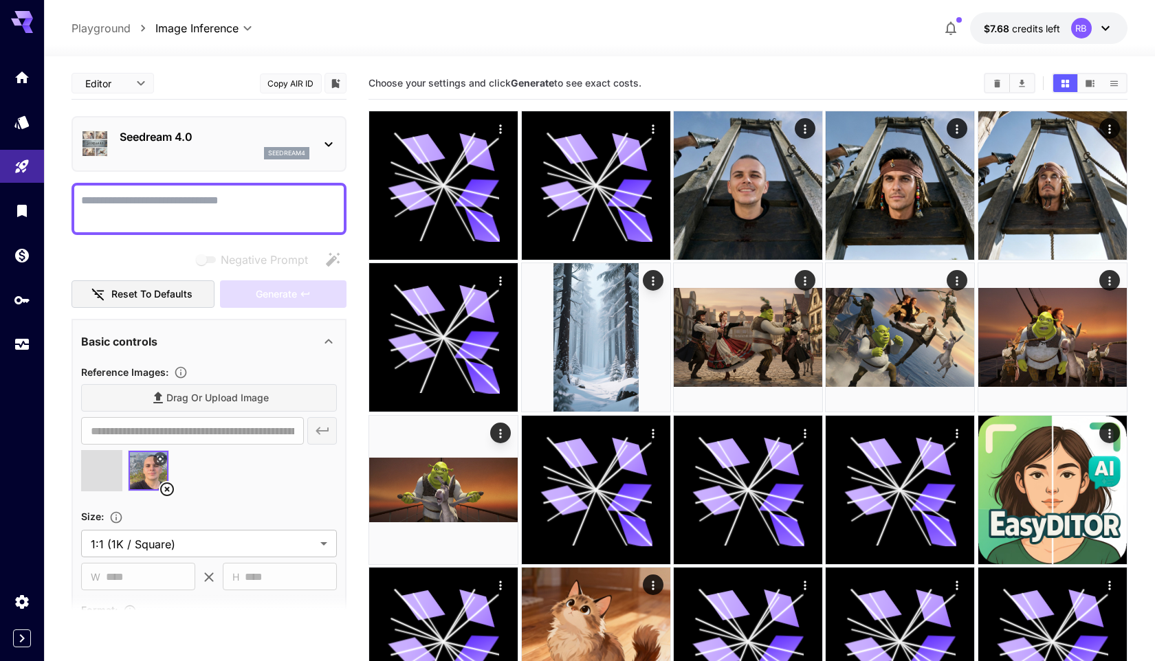
click at [157, 214] on textarea "Negative Prompt" at bounding box center [209, 209] width 256 height 33
type input "**********"
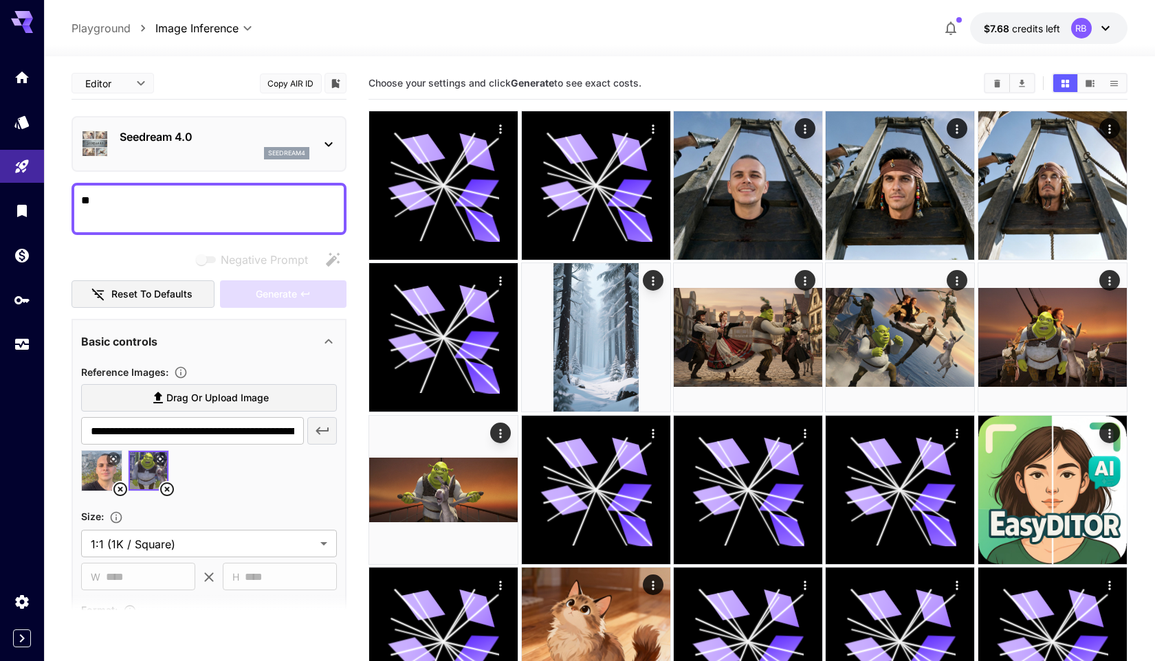
type textarea "*"
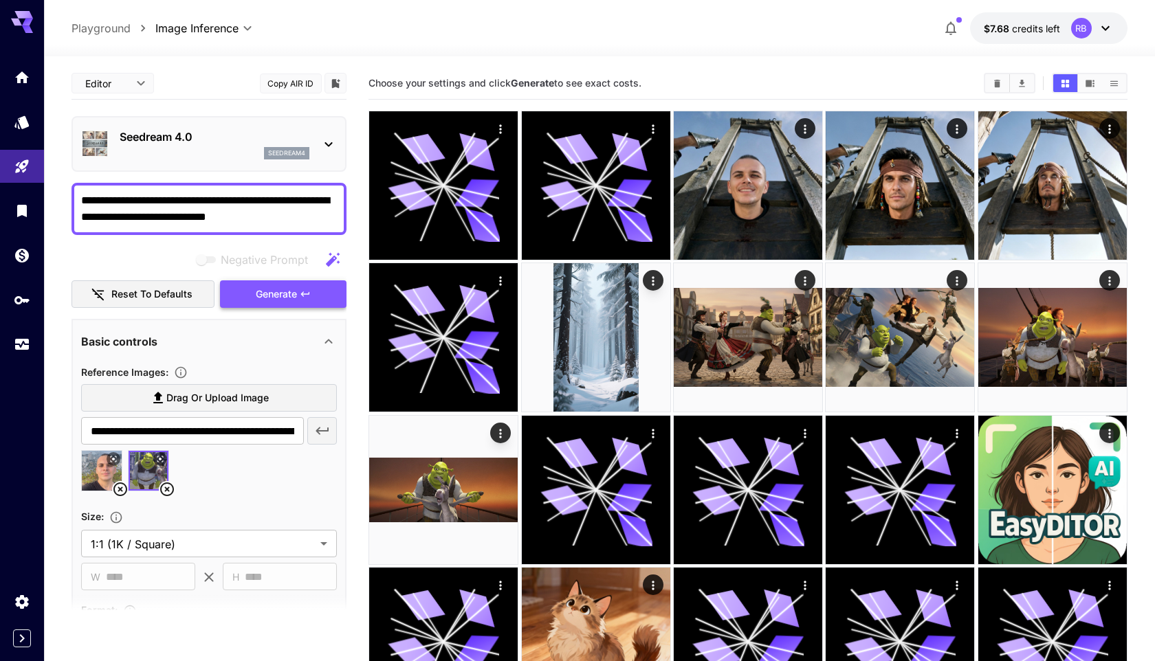
type textarea "**********"
click at [250, 293] on button "Generate" at bounding box center [283, 295] width 127 height 28
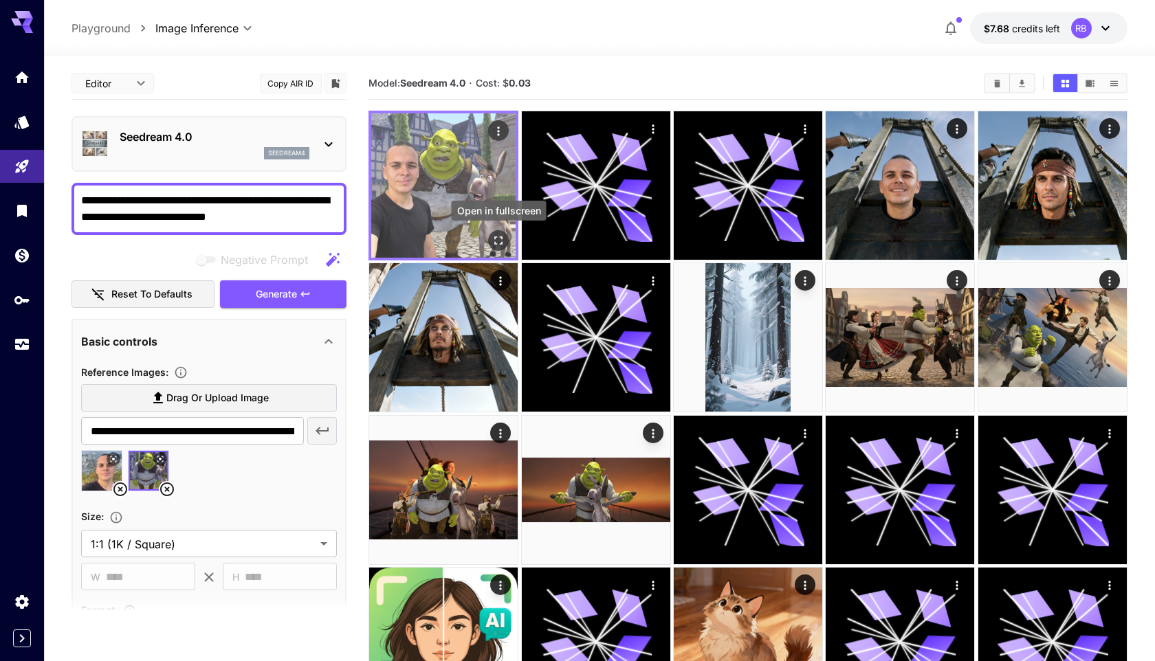
click at [495, 239] on icon "Open in fullscreen" at bounding box center [499, 241] width 8 height 8
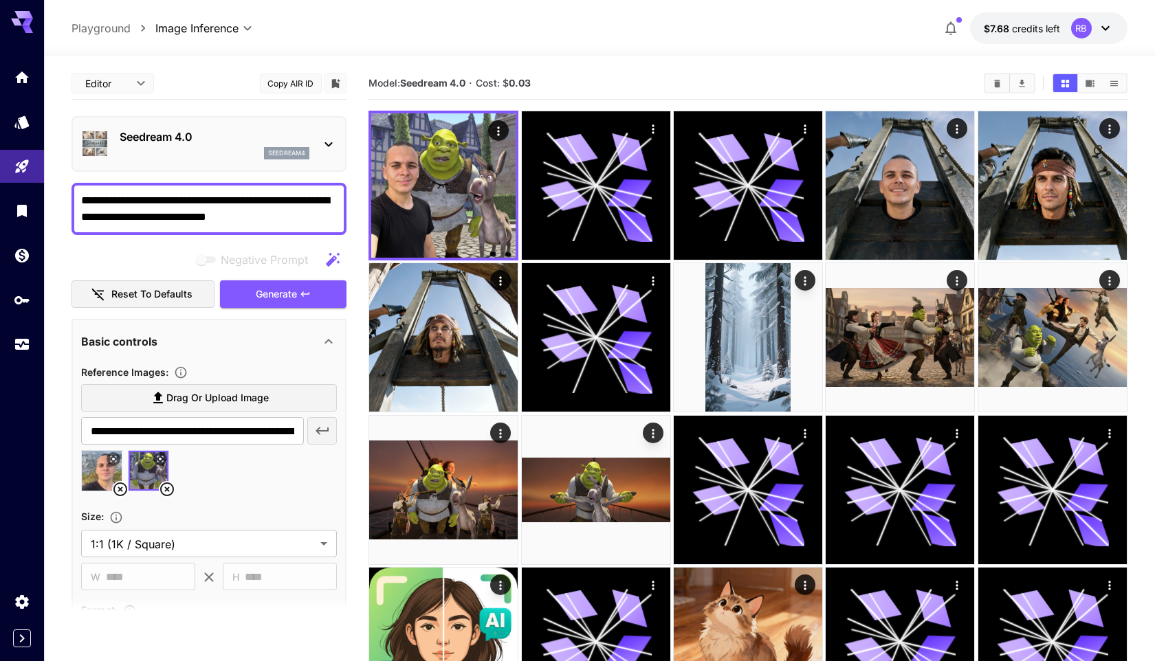
click at [156, 141] on p "Seedream 4.0" at bounding box center [215, 137] width 190 height 17
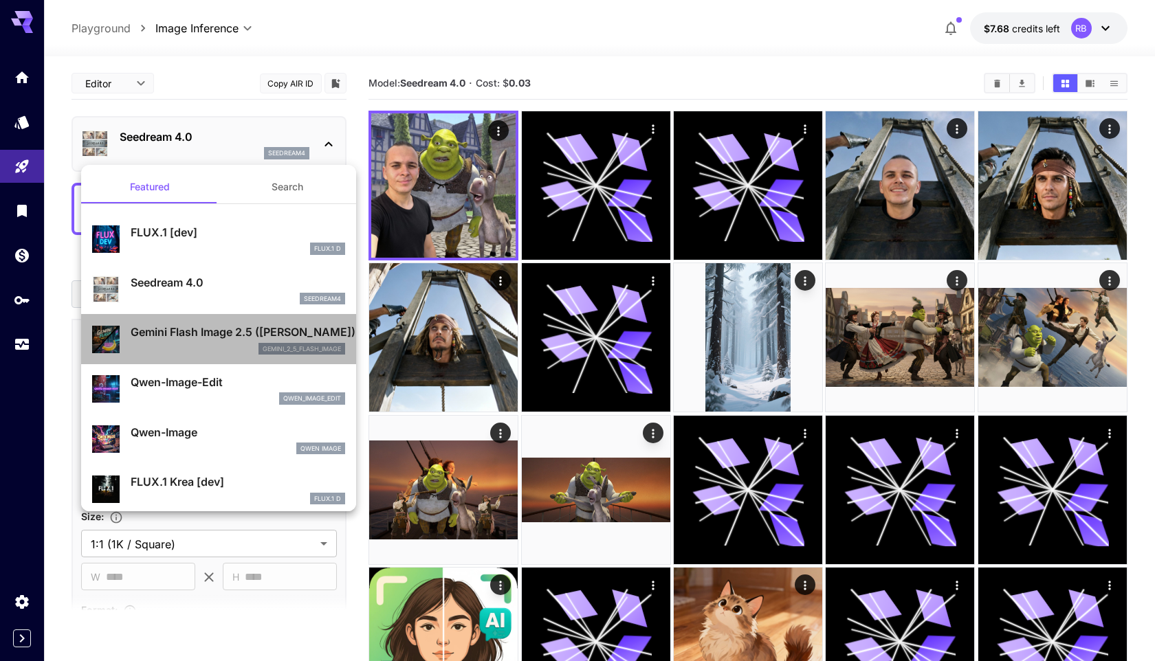
click at [173, 353] on div "gemini_2_5_flash_image" at bounding box center [238, 349] width 215 height 12
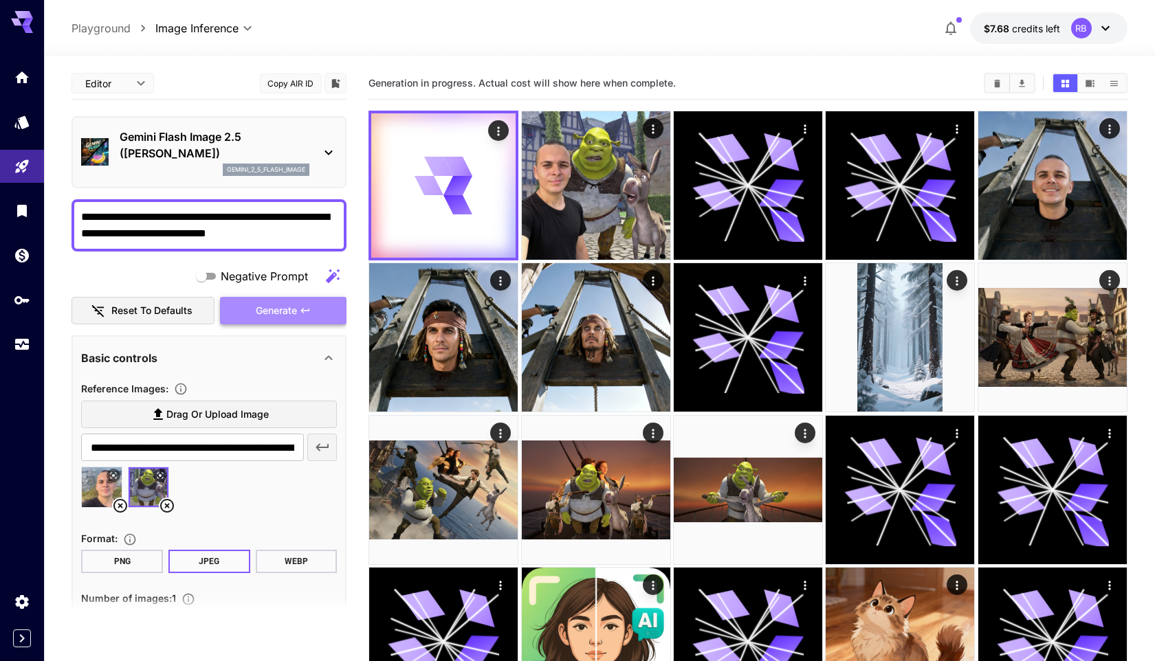
click at [288, 315] on span "Generate" at bounding box center [276, 311] width 41 height 17
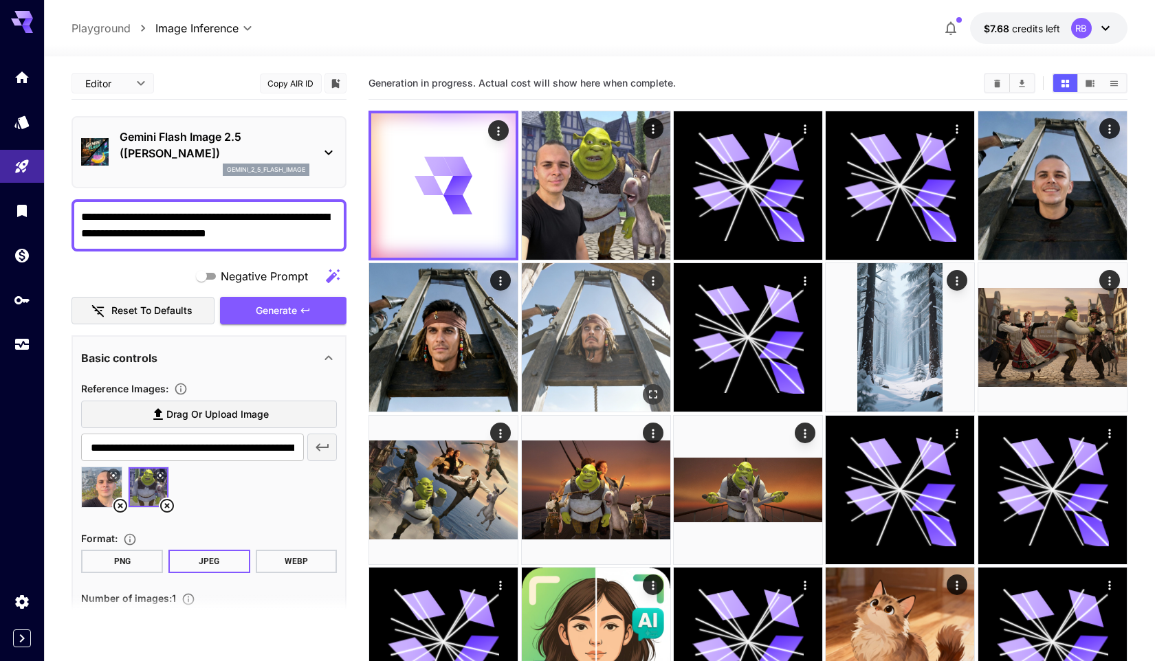
click at [653, 388] on icon "Open in fullscreen" at bounding box center [653, 395] width 14 height 14
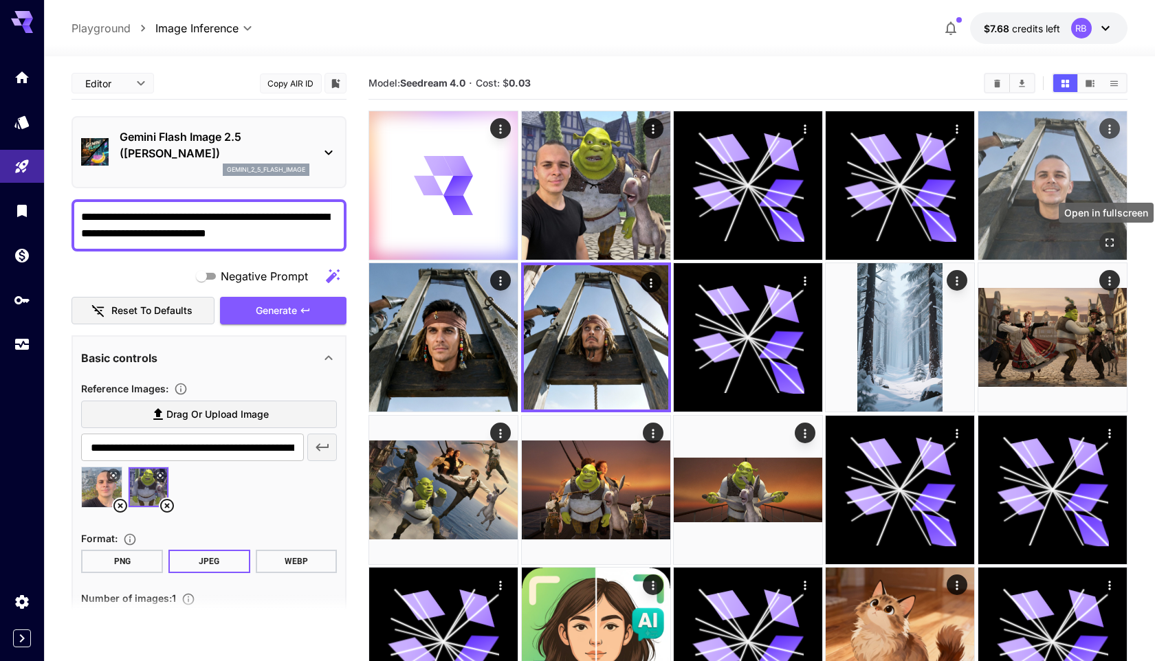
click at [1109, 240] on icon "Open in fullscreen" at bounding box center [1110, 243] width 14 height 14
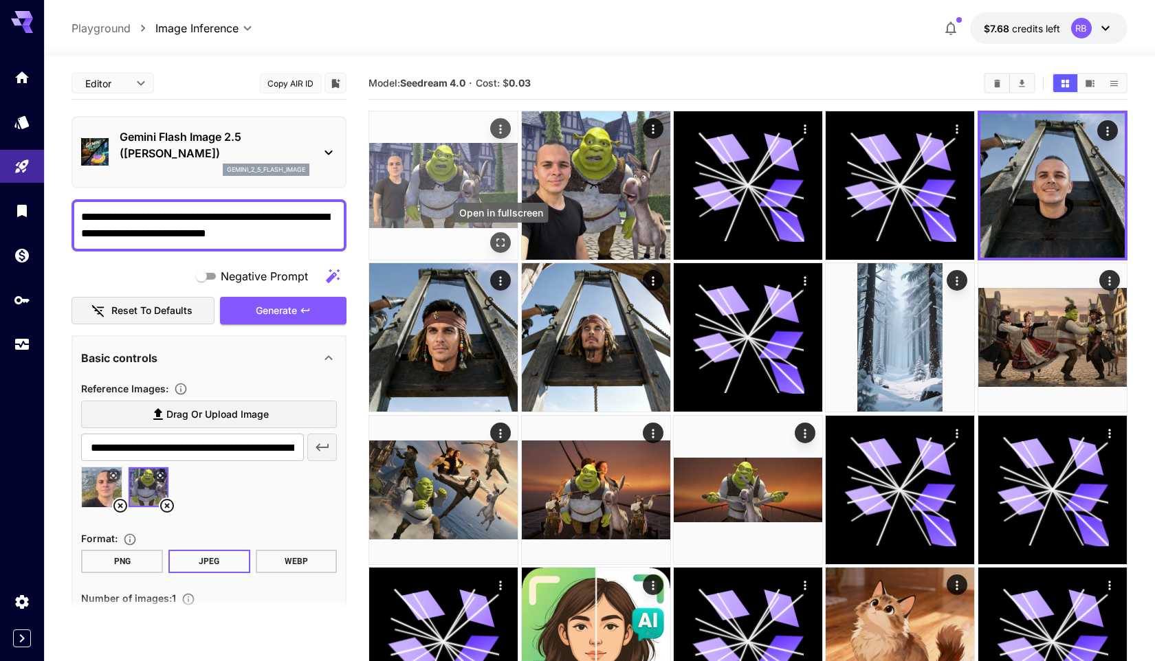
click at [501, 241] on icon "Open in fullscreen" at bounding box center [501, 243] width 14 height 14
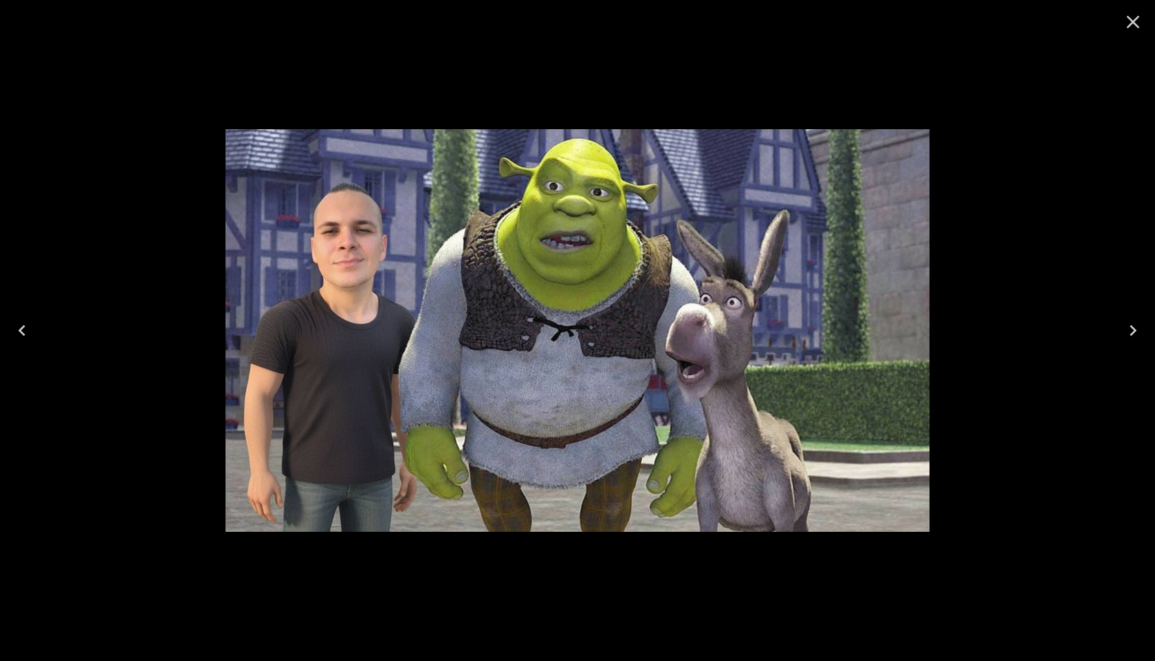
click at [501, 241] on img at bounding box center [578, 330] width 704 height 402
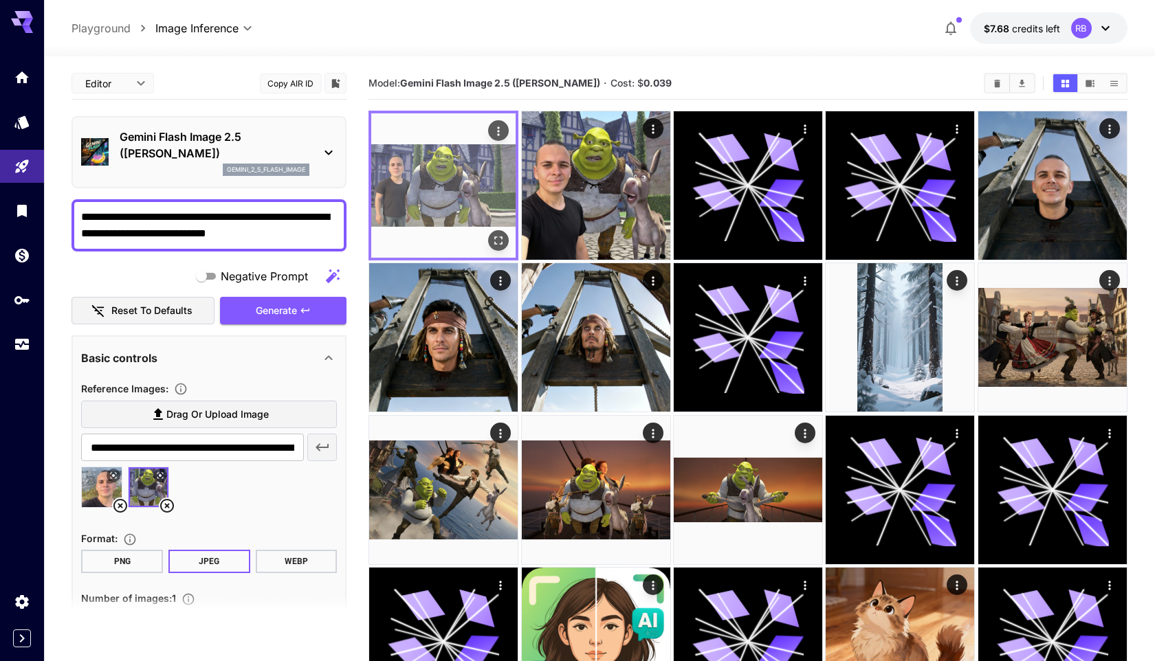
click at [498, 241] on icon "Open in fullscreen" at bounding box center [499, 241] width 14 height 14
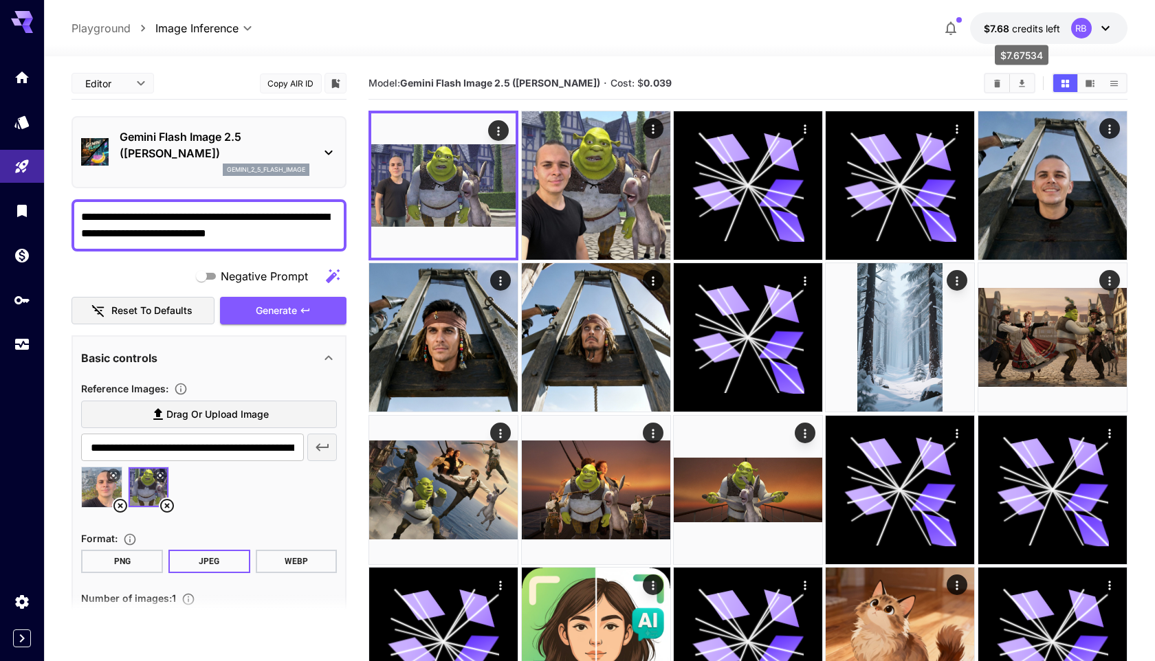
drag, startPoint x: 994, startPoint y: 36, endPoint x: 979, endPoint y: 21, distance: 20.9
click at [887, 19] on div "**********" at bounding box center [599, 28] width 1055 height 32
click at [1011, 41] on div at bounding box center [599, 48] width 1111 height 17
click at [1012, 34] on p "$7.68 credits left" at bounding box center [1022, 28] width 76 height 14
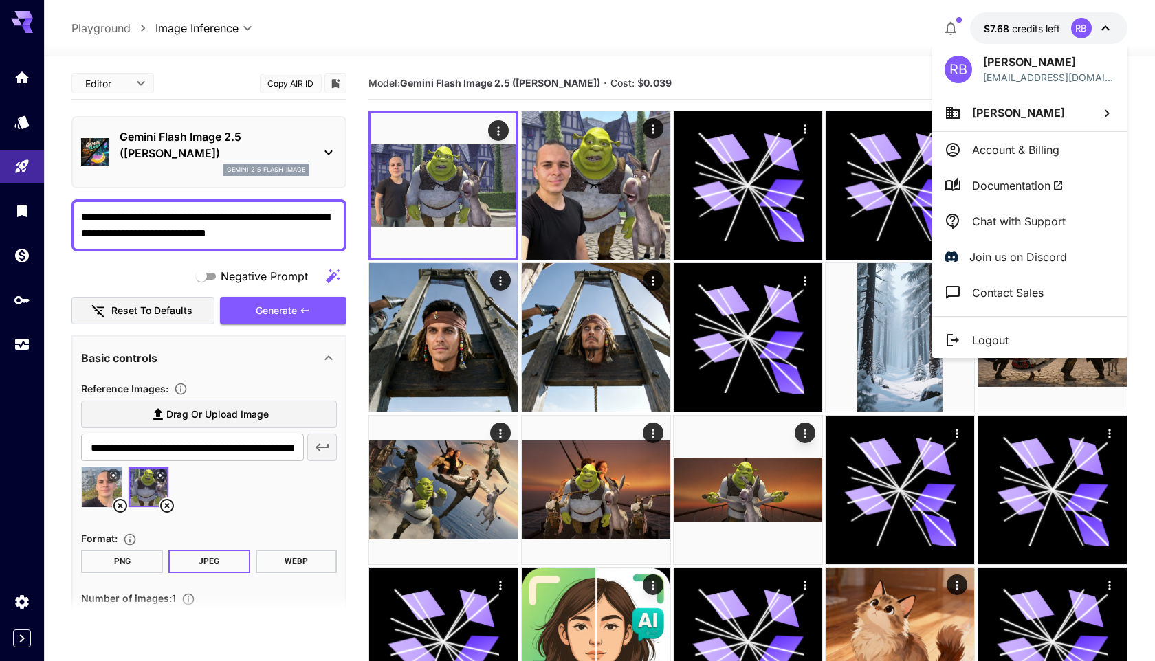
click at [28, 352] on div at bounding box center [577, 330] width 1155 height 661
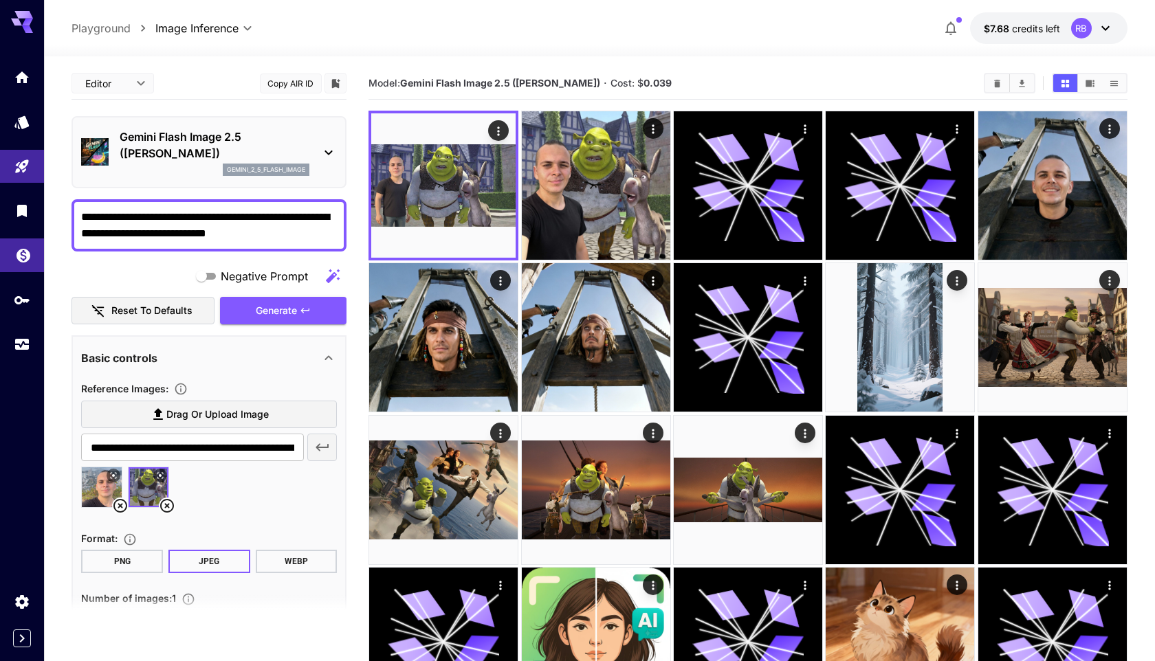
click at [32, 252] on link at bounding box center [22, 256] width 44 height 34
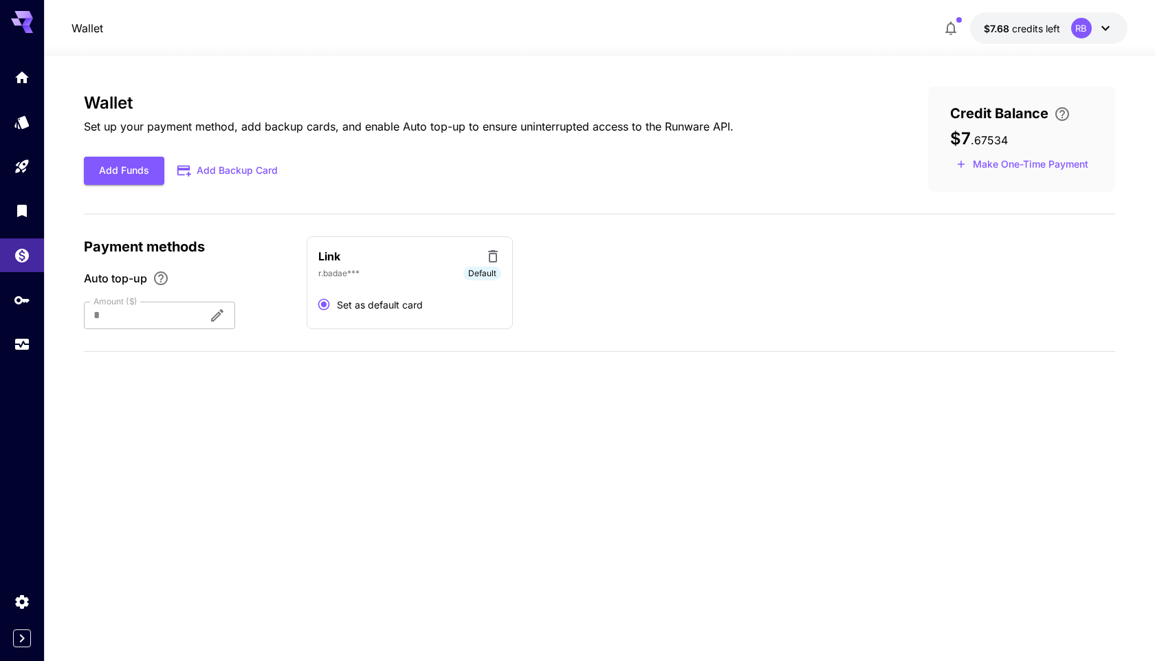
click at [131, 184] on div "Wallet Set up your payment method, add backup cards, and enable Auto top-up to …" at bounding box center [599, 139] width 1031 height 105
click at [131, 178] on button "Add Funds" at bounding box center [124, 171] width 80 height 28
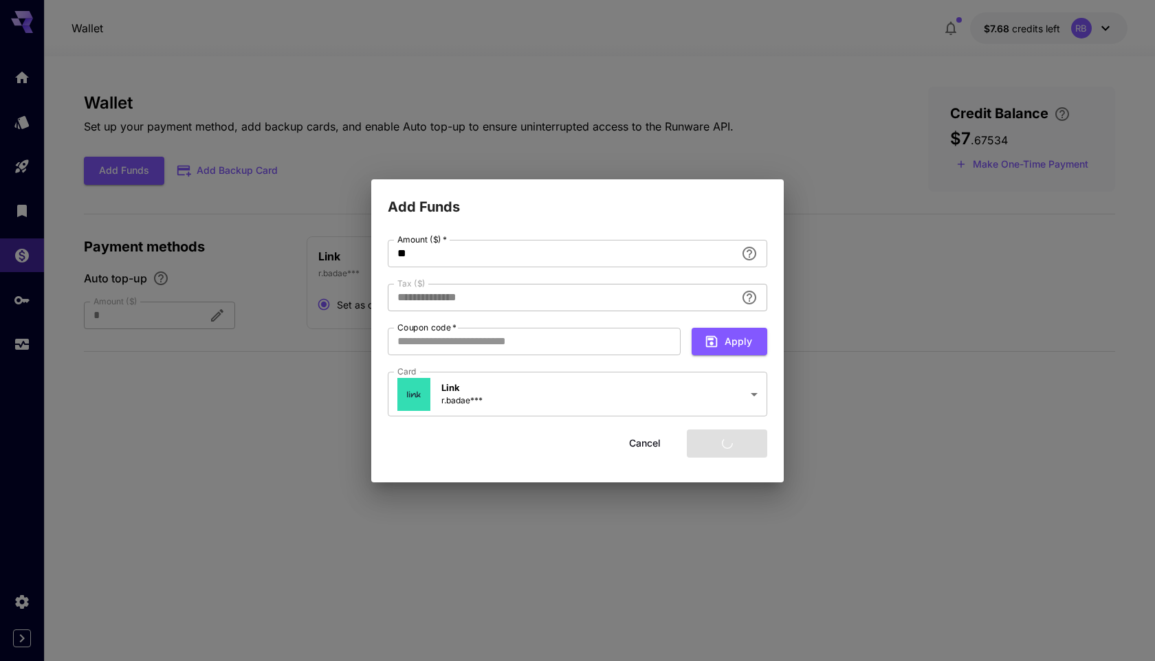
type input "****"
click at [741, 445] on button "Add funds" at bounding box center [727, 444] width 80 height 28
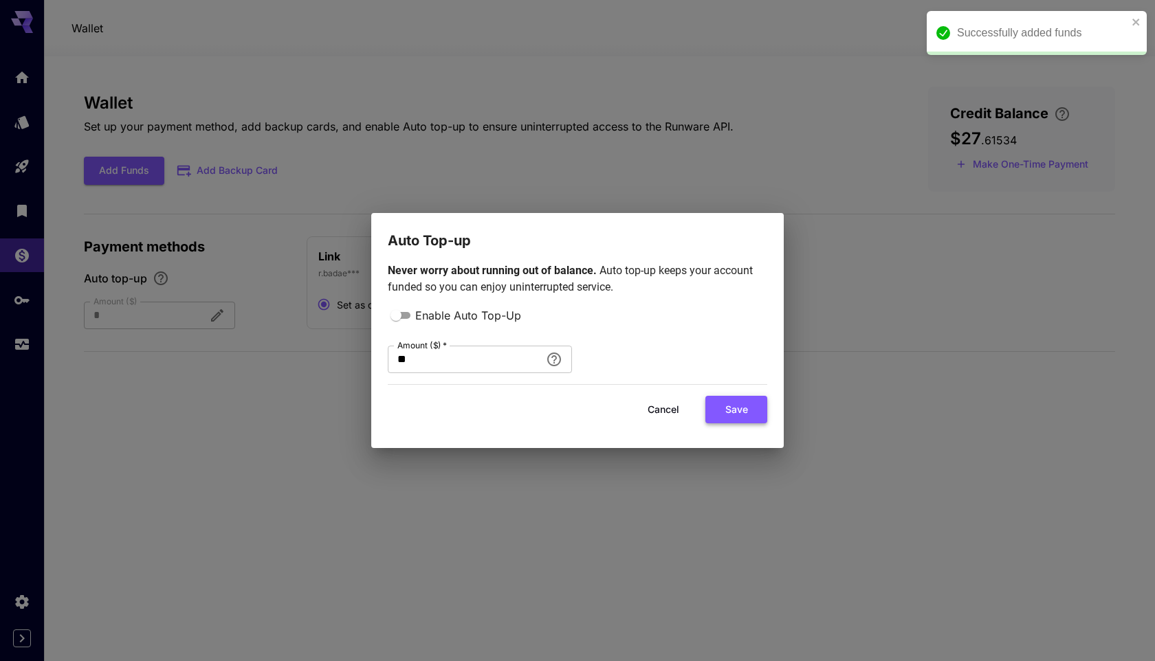
click at [739, 409] on button "Save" at bounding box center [736, 410] width 62 height 28
